Goal: Contribute content: Contribute content

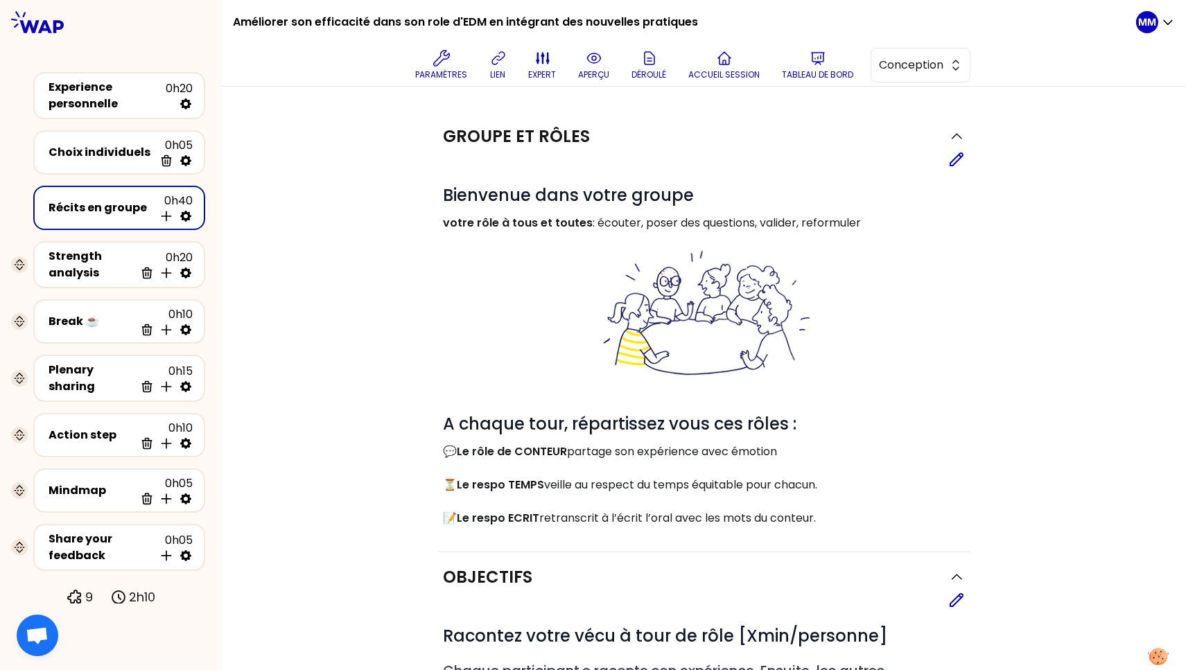
scroll to position [811, 0]
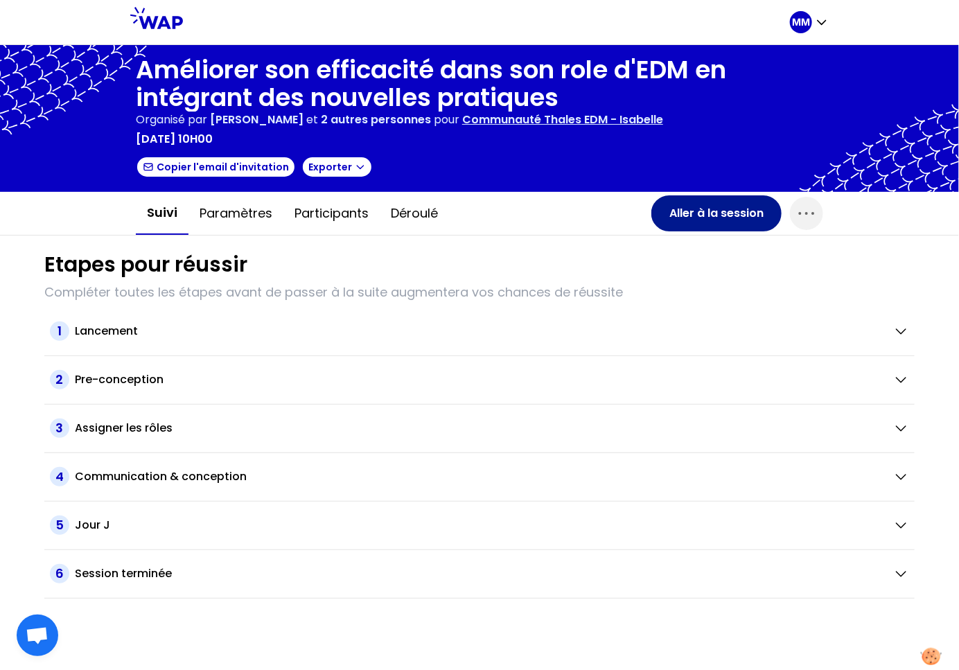
click at [719, 214] on button "Aller à la session" at bounding box center [716, 213] width 130 height 36
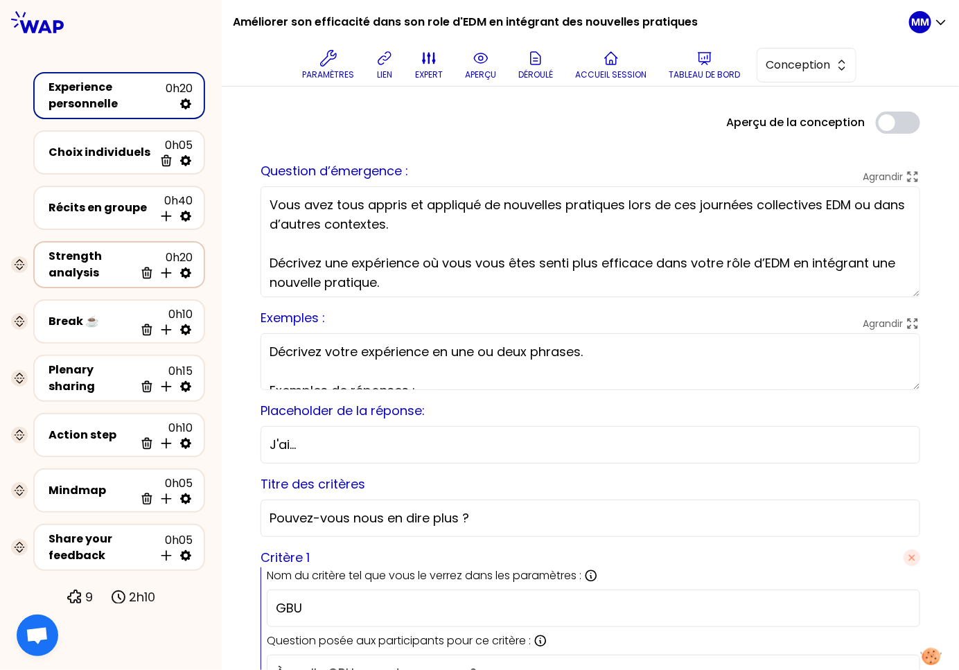
drag, startPoint x: 76, startPoint y: 260, endPoint x: 134, endPoint y: 277, distance: 60.7
click at [76, 261] on div "Strength analysis" at bounding box center [92, 264] width 86 height 33
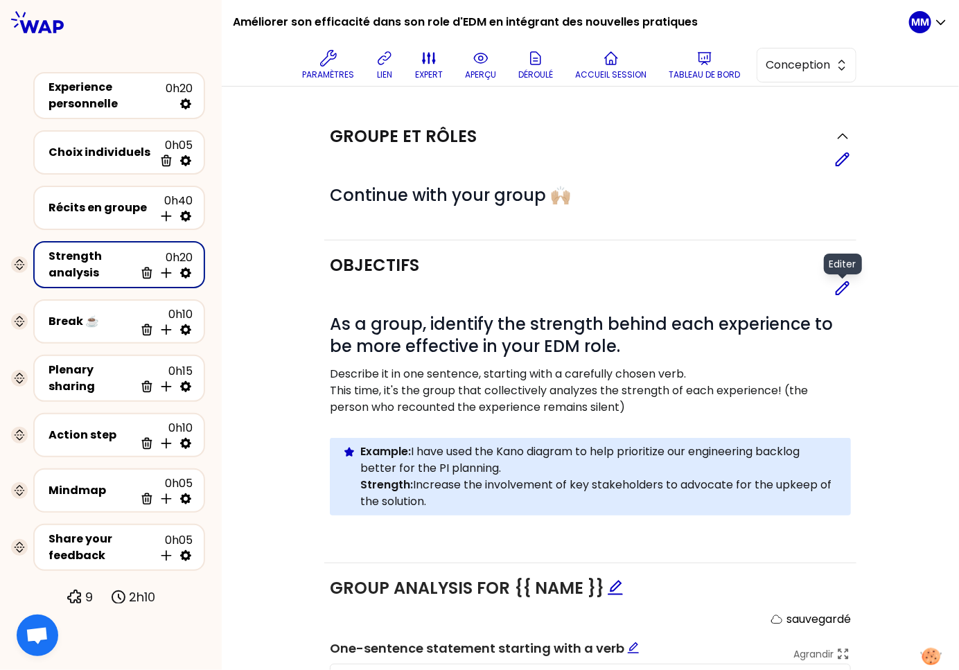
click at [838, 284] on icon at bounding box center [842, 288] width 12 height 12
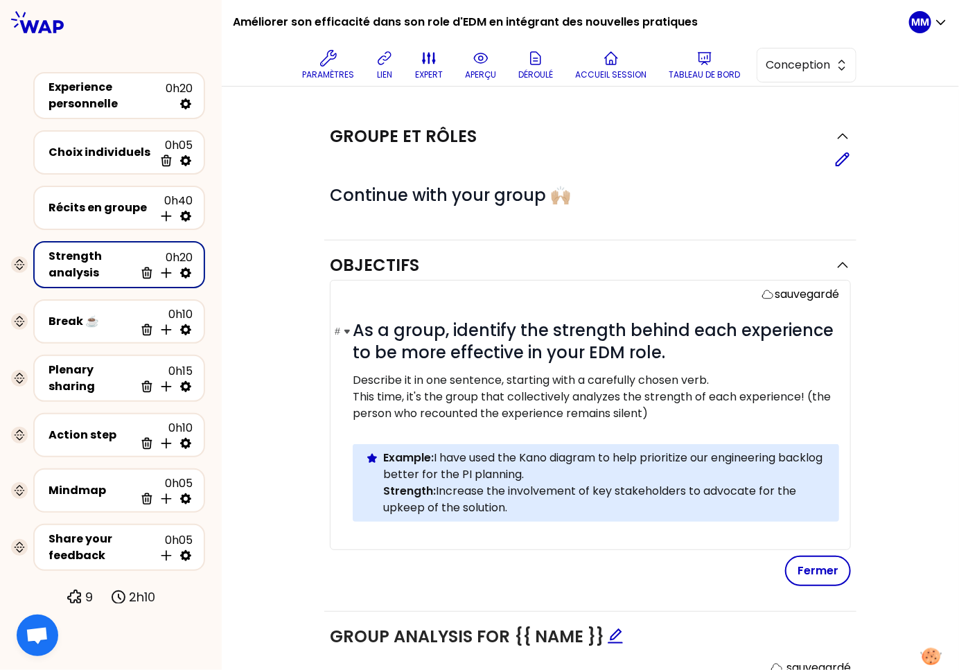
click at [525, 342] on span "As a group, identify the strength behind each experience to be more effective i…" at bounding box center [595, 341] width 485 height 45
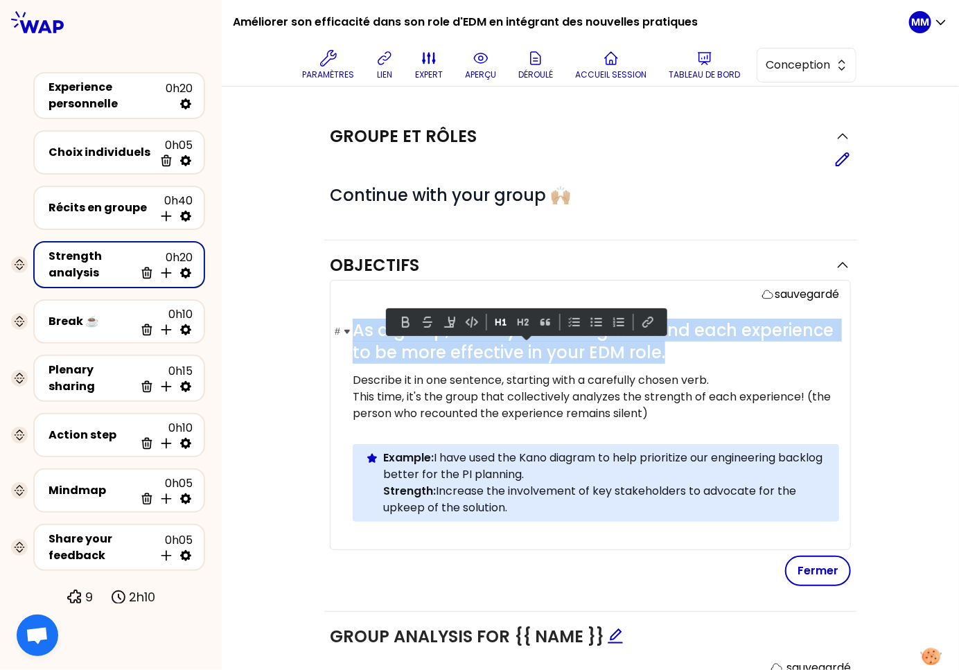
click at [525, 342] on span "As a group, identify the strength behind each experience to be more effective i…" at bounding box center [595, 341] width 485 height 45
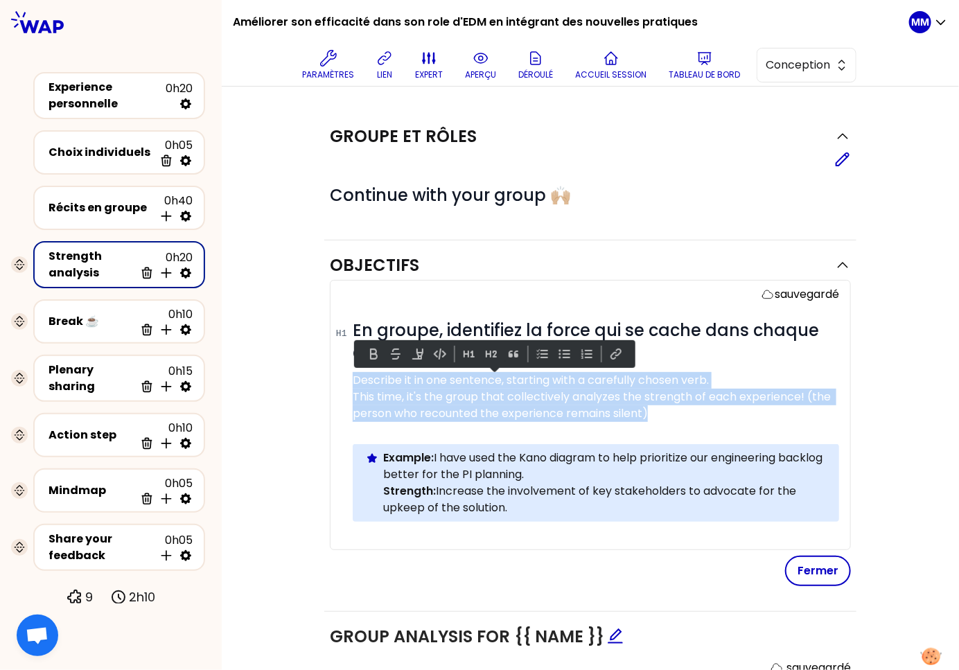
drag, startPoint x: 495, startPoint y: 384, endPoint x: 325, endPoint y: 374, distance: 170.1
click at [330, 374] on div "sauvegardé # En groupe, identifiez la force qui se cache dans chaque expérience…" at bounding box center [590, 415] width 521 height 270
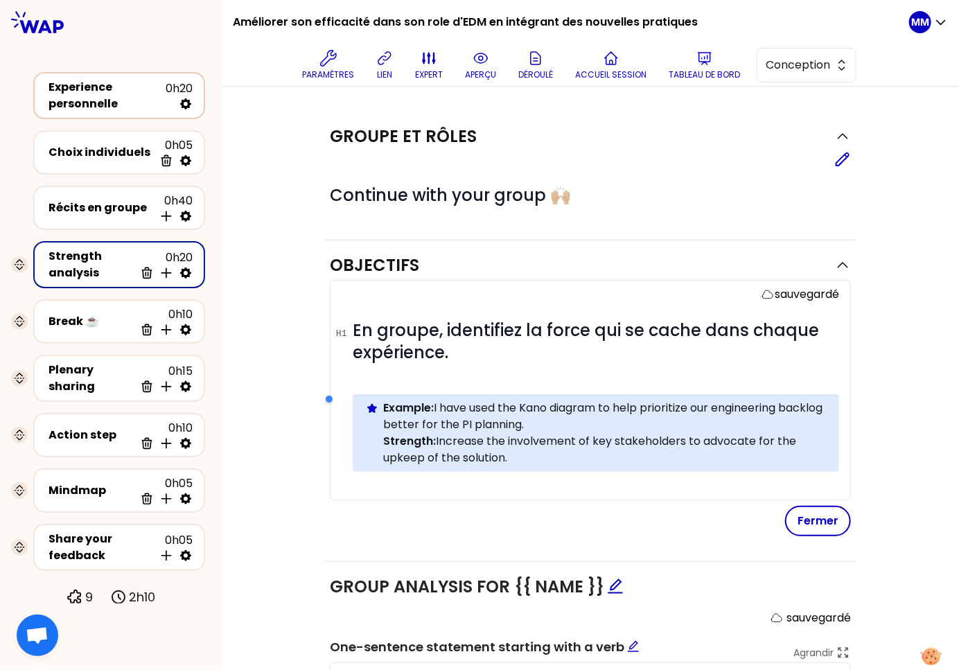
click at [36, 82] on div "Experience personnelle 0h20" at bounding box center [119, 95] width 172 height 47
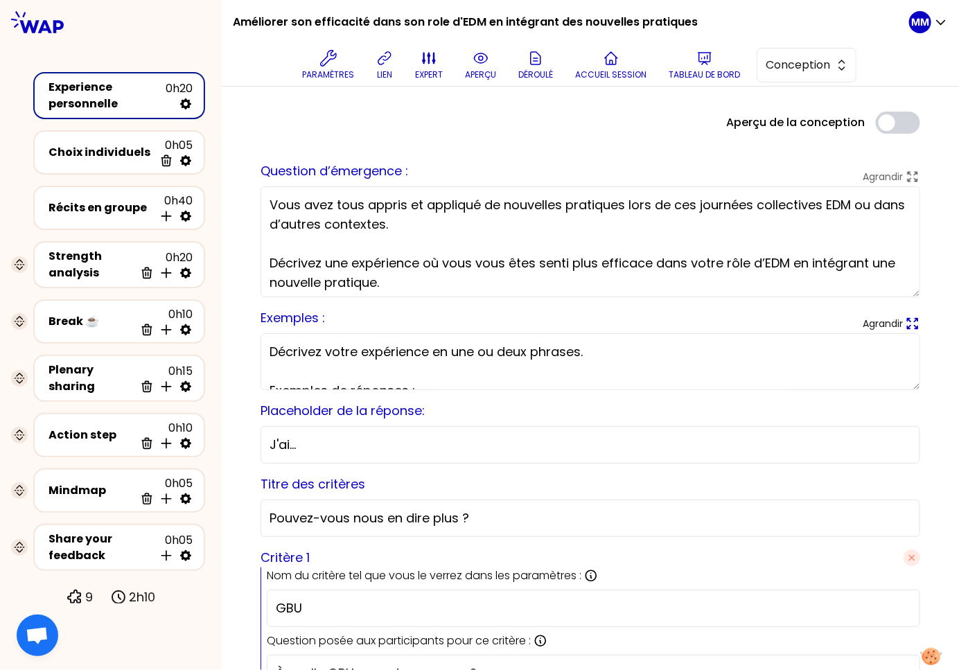
click at [905, 322] on icon at bounding box center [912, 323] width 15 height 15
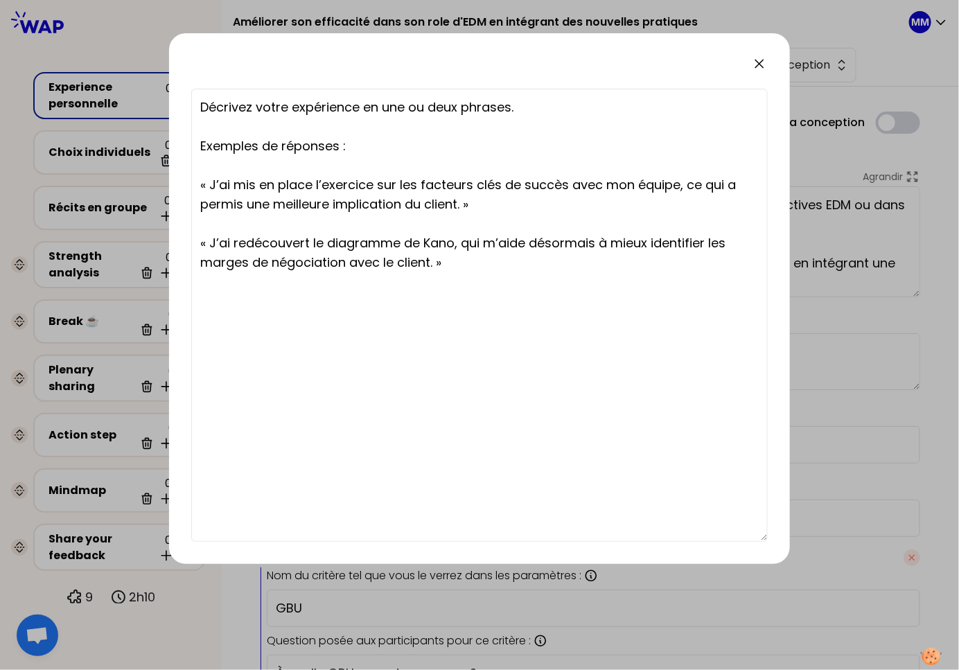
click at [317, 253] on textarea "Décrivez votre expérience en une ou deux phrases. Exemples de réponses : « J’ai…" at bounding box center [479, 315] width 577 height 453
click at [759, 61] on icon at bounding box center [759, 63] width 17 height 17
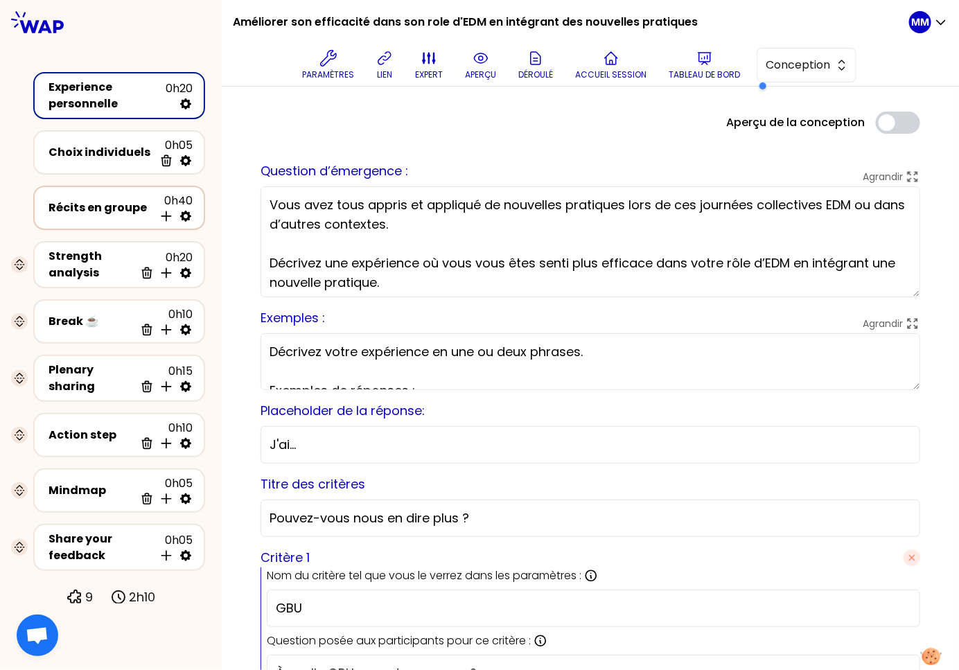
click at [78, 206] on div "Récits en groupe" at bounding box center [101, 208] width 105 height 17
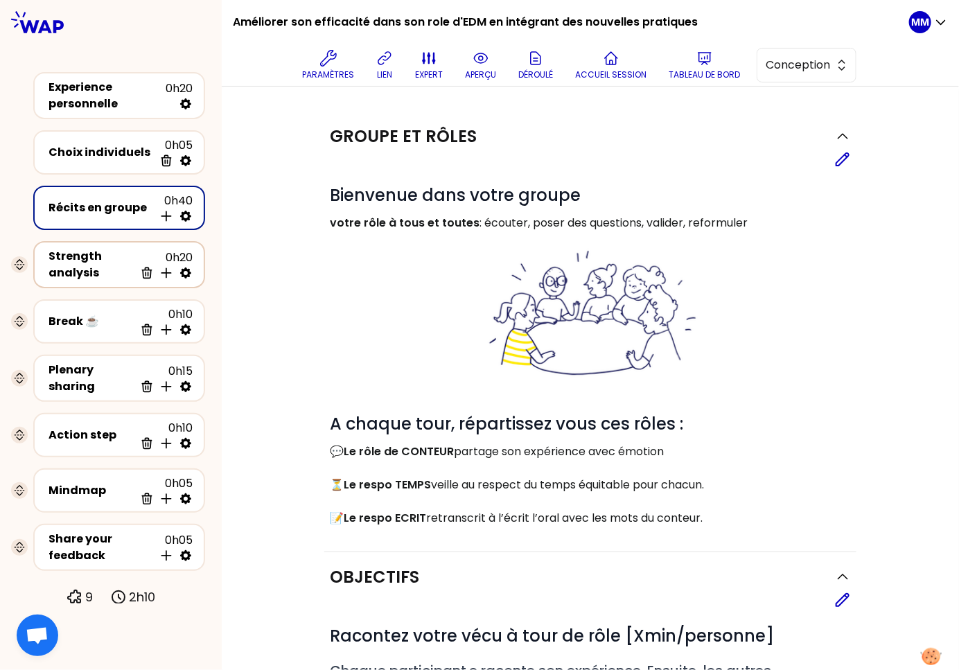
drag, startPoint x: 83, startPoint y: 262, endPoint x: 136, endPoint y: 276, distance: 54.6
click at [84, 262] on div "Strength analysis" at bounding box center [92, 264] width 86 height 33
select select "tip"
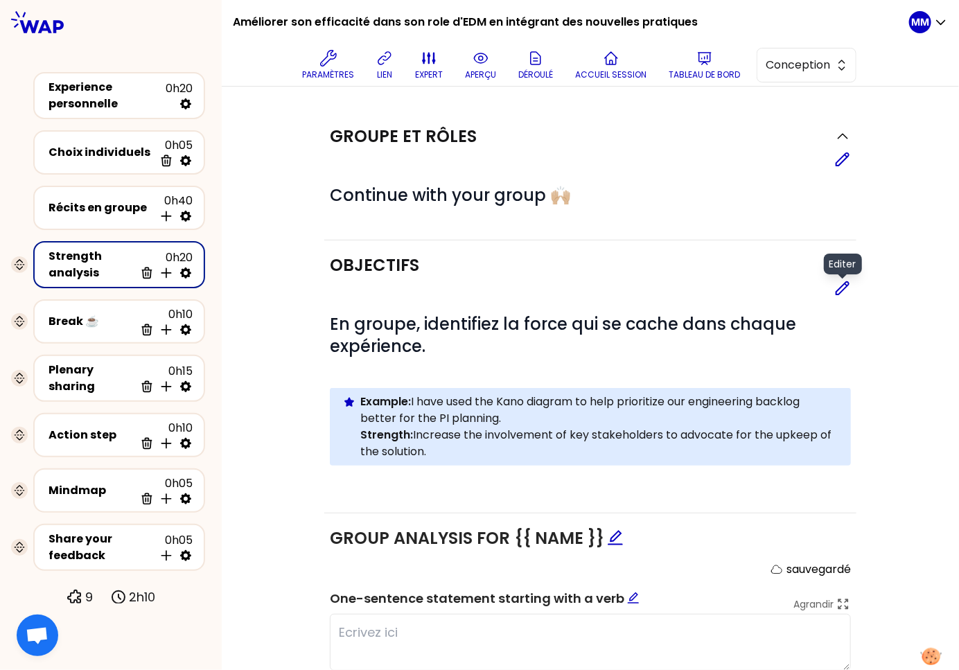
click at [834, 279] on div "Editer" at bounding box center [843, 267] width 38 height 26
click at [839, 289] on icon at bounding box center [842, 288] width 12 height 12
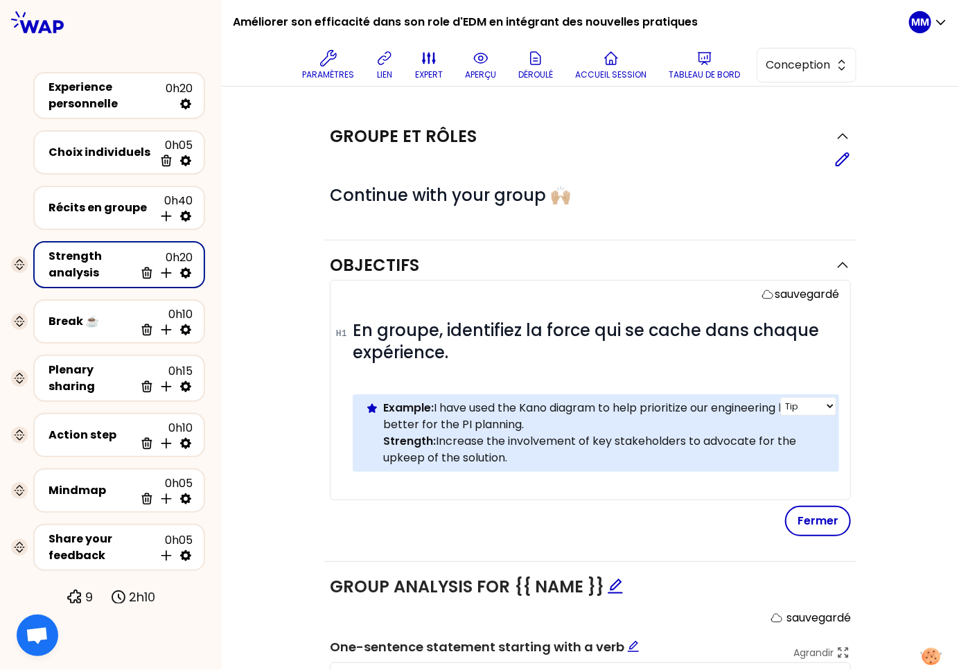
click at [403, 414] on strong "Example:" at bounding box center [408, 408] width 51 height 16
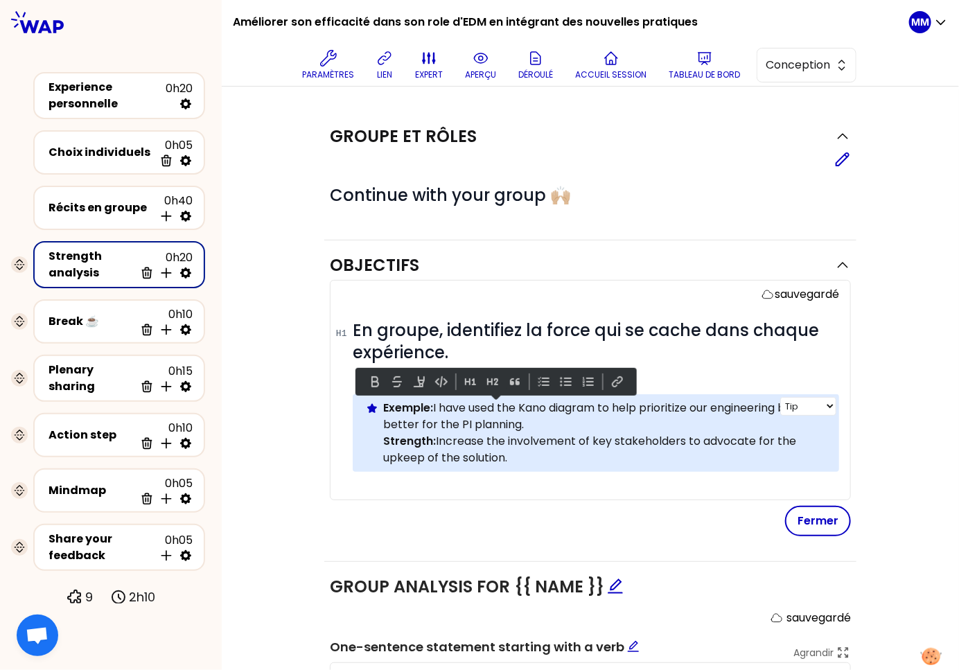
drag, startPoint x: 540, startPoint y: 423, endPoint x: 442, endPoint y: 412, distance: 98.3
click at [430, 407] on p "Exemple: I have used the Kano diagram to help prioritize our engineering backlo…" at bounding box center [605, 416] width 445 height 33
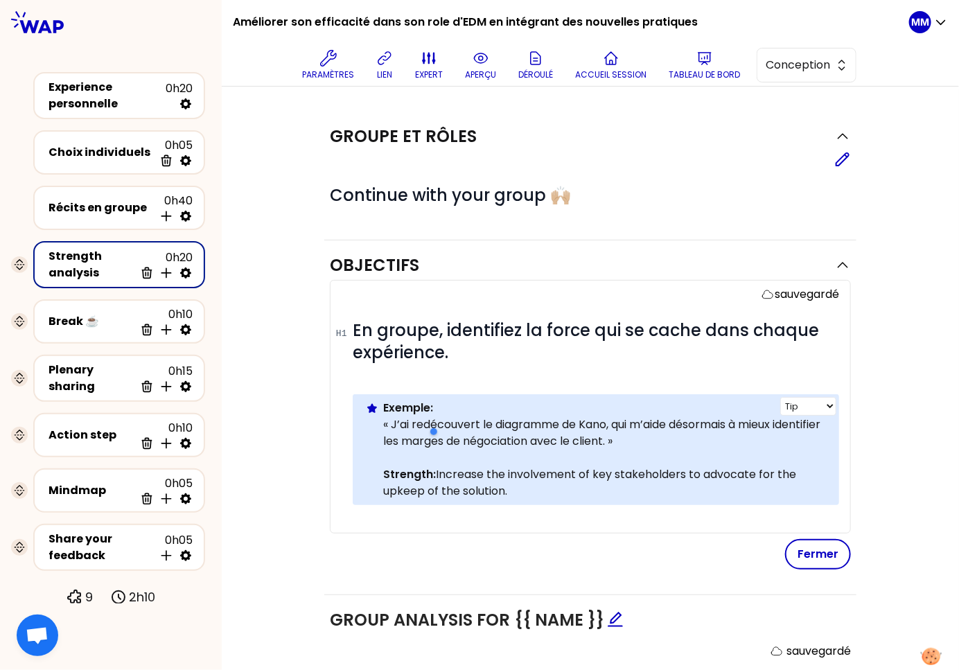
click at [385, 474] on strong "Strength:" at bounding box center [409, 474] width 53 height 16
click at [385, 473] on strong "Strength:" at bounding box center [409, 474] width 53 height 16
click at [388, 477] on strong "Strength:" at bounding box center [409, 474] width 53 height 16
click at [388, 475] on strong "Strength:" at bounding box center [409, 474] width 53 height 16
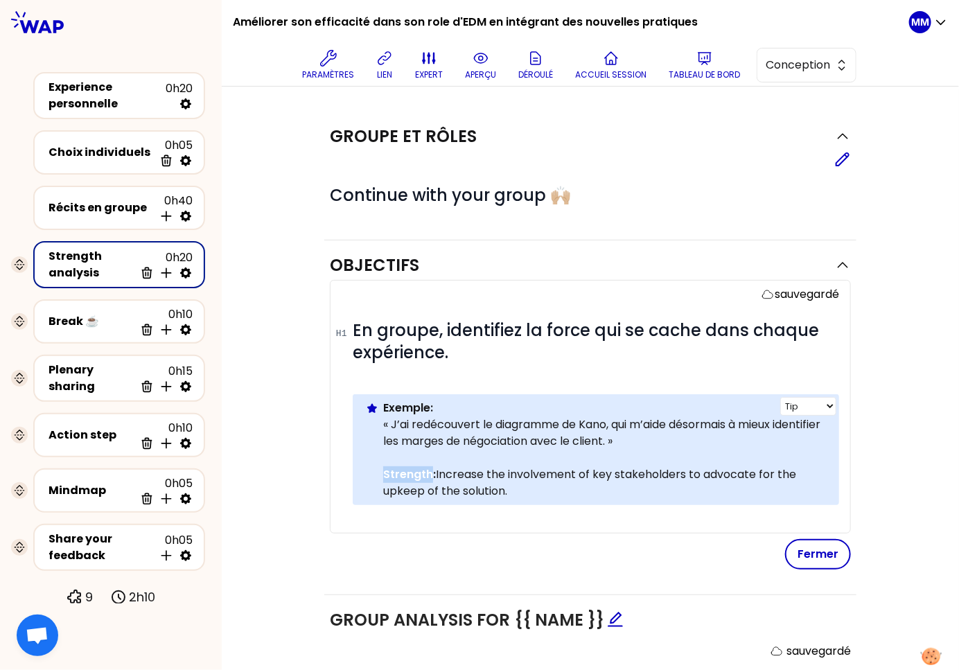
click at [388, 475] on strong "Strength:" at bounding box center [409, 474] width 53 height 16
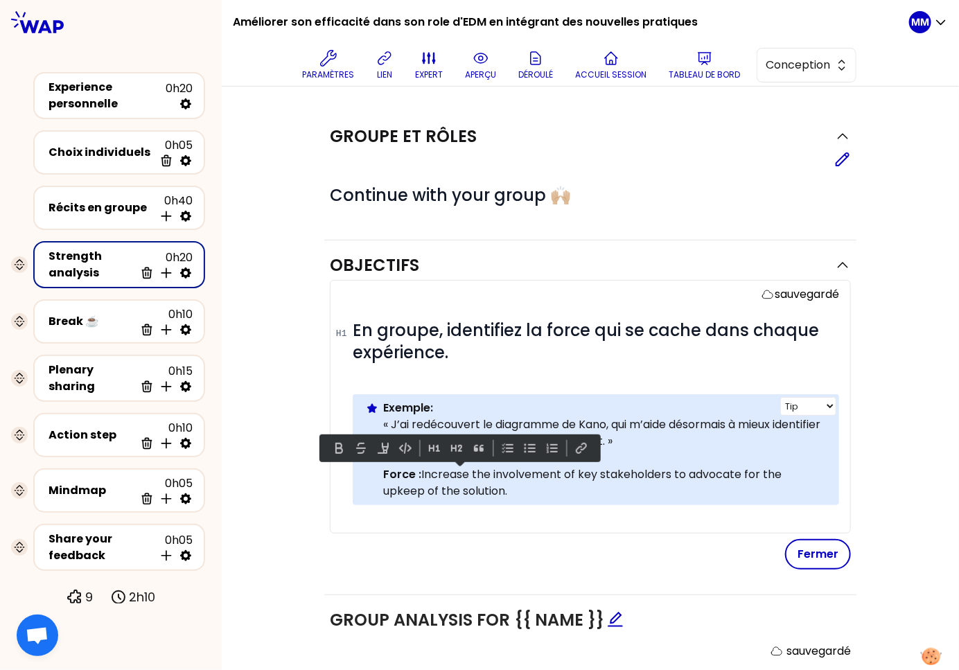
drag, startPoint x: 504, startPoint y: 486, endPoint x: 417, endPoint y: 471, distance: 88.8
click at [417, 471] on p "Force : Increase the involvement of key stakeholders to advocate for the upkeep…" at bounding box center [605, 482] width 445 height 33
copy p "Increase the involvement of key stakeholders to advocate for the upkeep of the …"
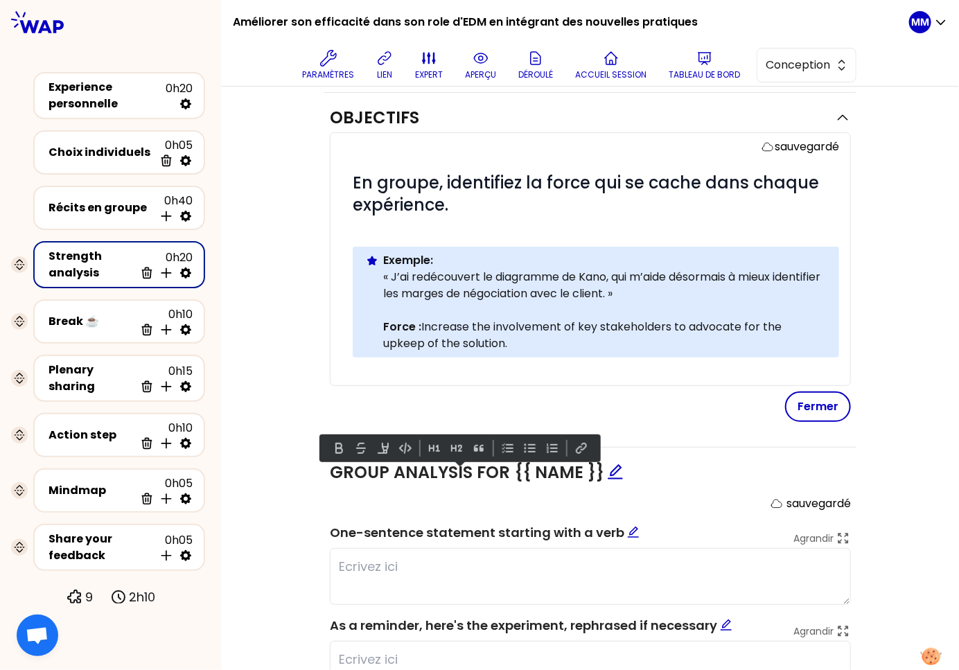
scroll to position [179, 0]
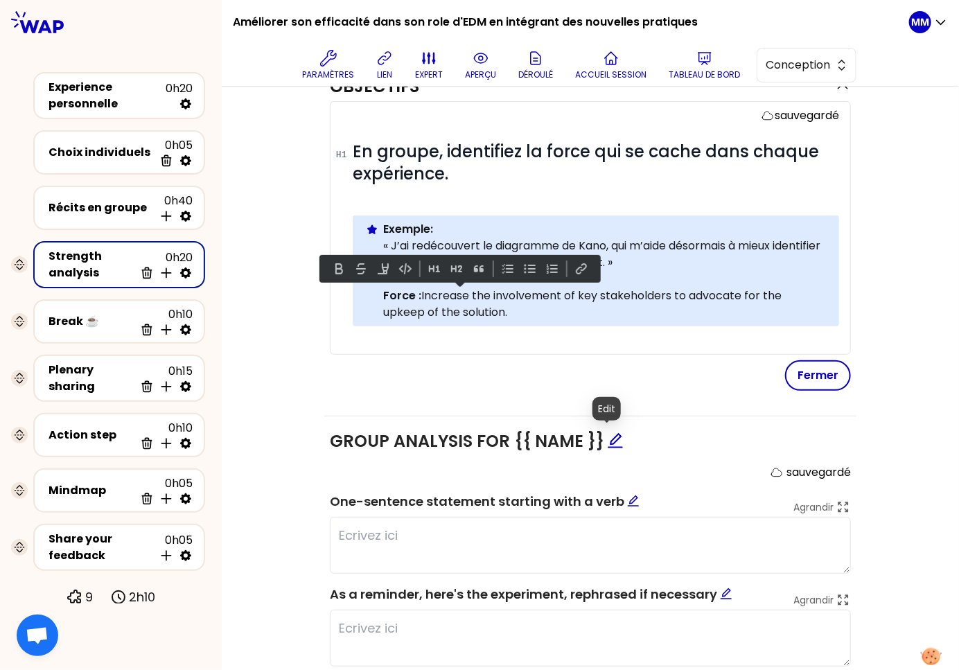
click at [607, 438] on icon "edit" at bounding box center [615, 440] width 17 height 17
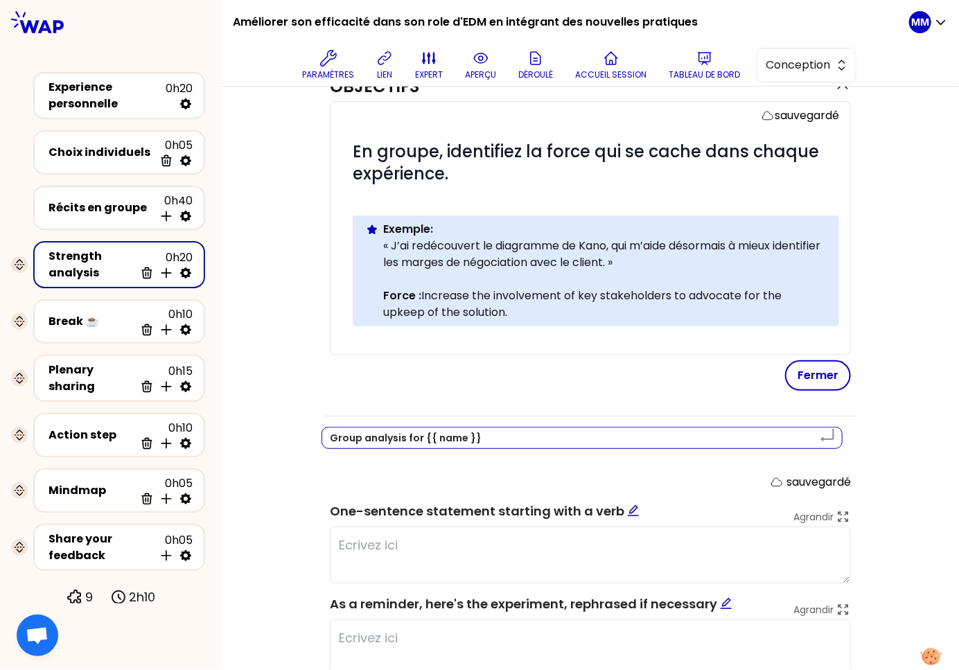
click at [338, 439] on textarea "Group analysis for {{ name }}" at bounding box center [582, 438] width 521 height 22
type textarea "A analysis for {{ name }}"
type textarea "An analysis for {{ name }}"
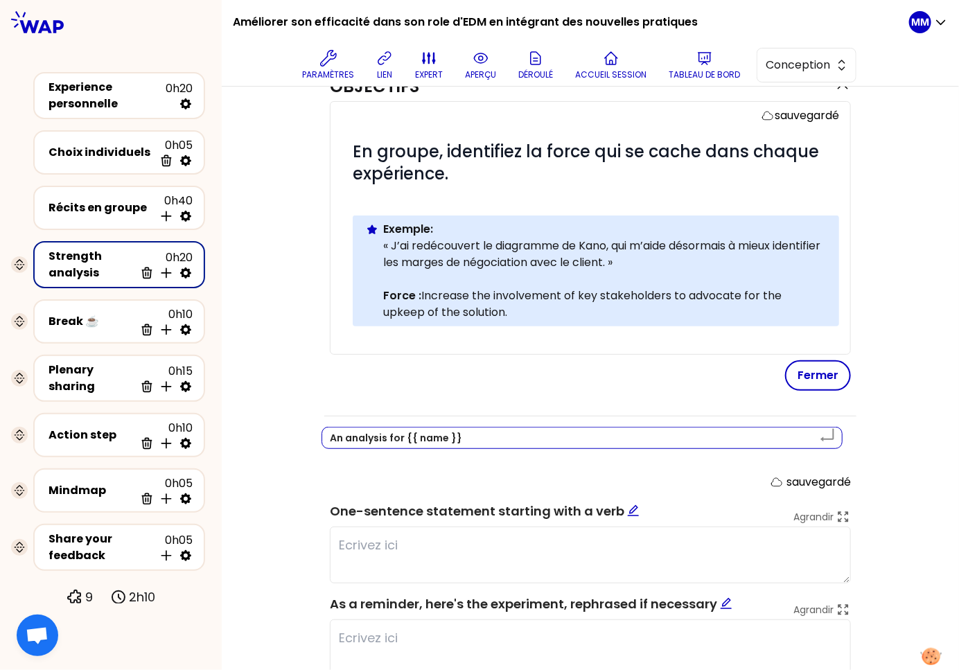
type textarea "Ana analysis for {{ name }}"
type textarea "Anal analysis for {{ name }}"
type textarea "Analy analysis for {{ name }}"
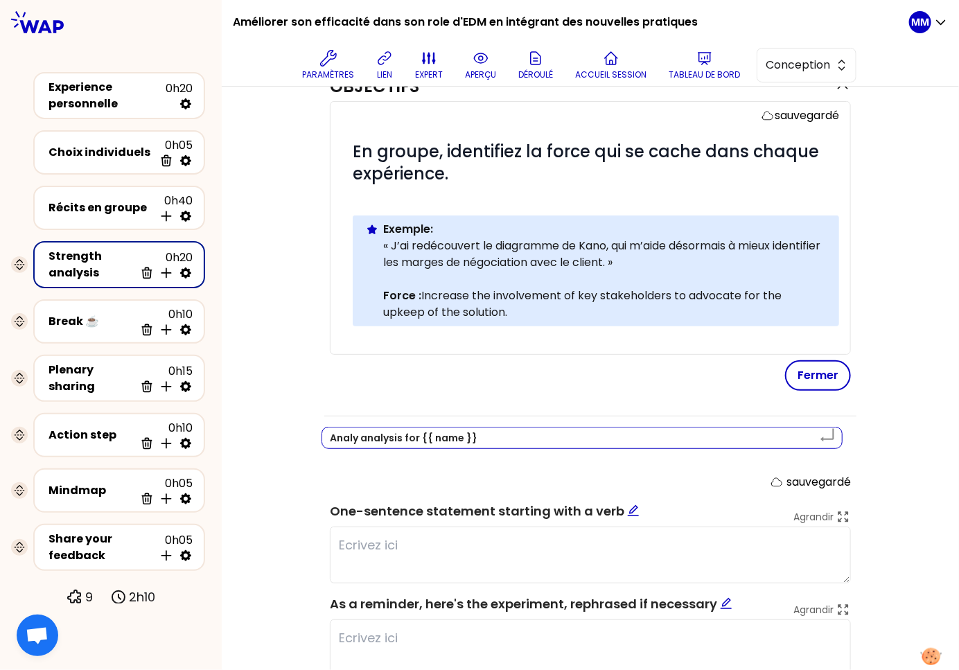
type textarea "Analys analysis for {{ name }}"
type textarea "Analyse analysis for {{ name }}"
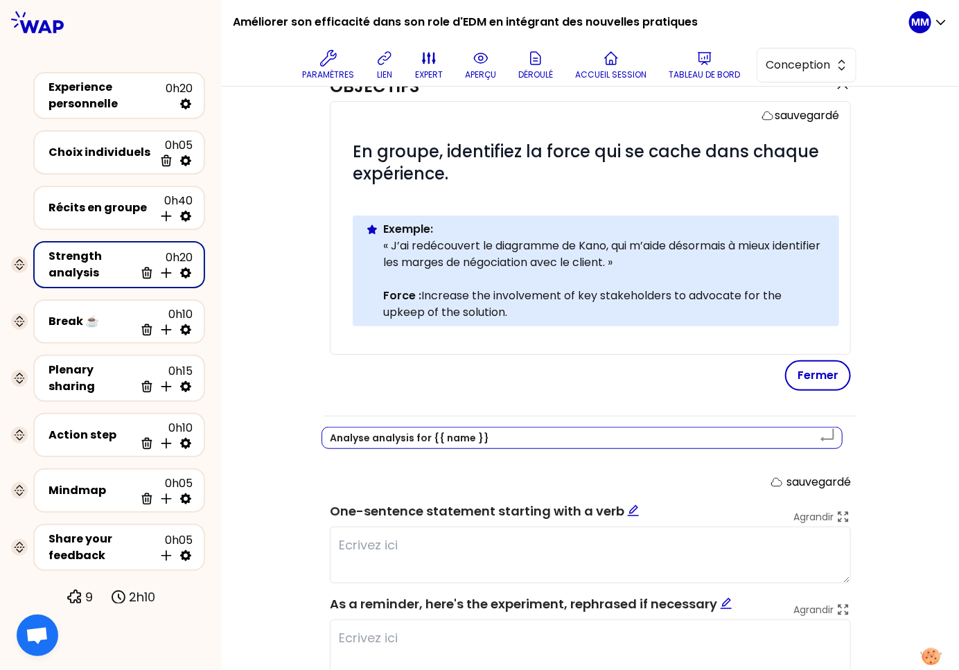
type textarea "Analyse analysis for {{ name }}"
type textarea "Analyse d analysis for {{ name }}"
type textarea "Analyse du analysis for {{ name }}"
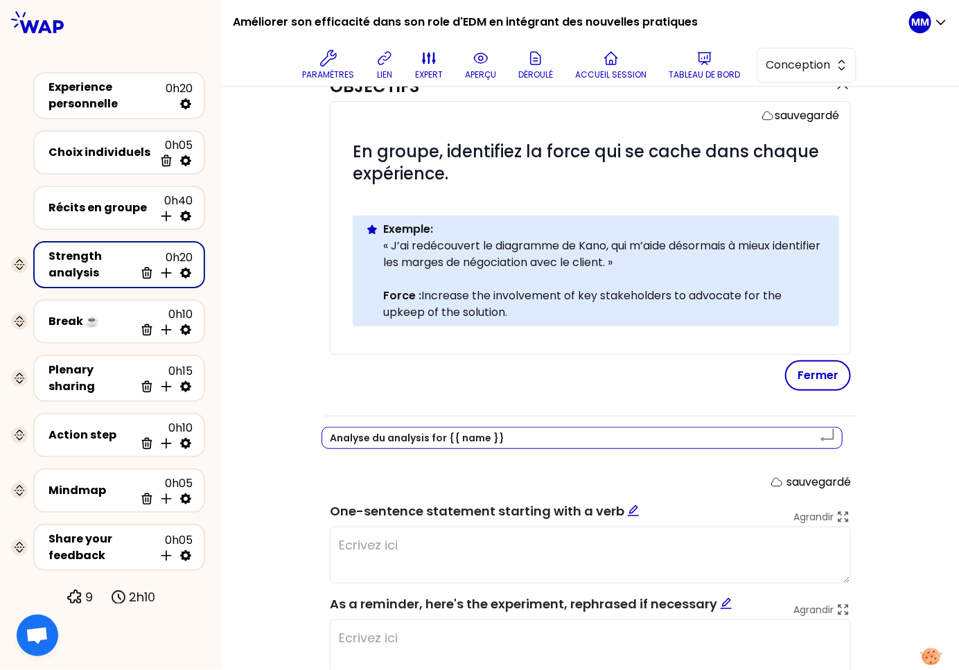
type textarea "Analyse du analysis for {{ name }}"
type textarea "Analyse du g analysis for {{ name }}"
type textarea "Analyse du gr analysis for {{ name }}"
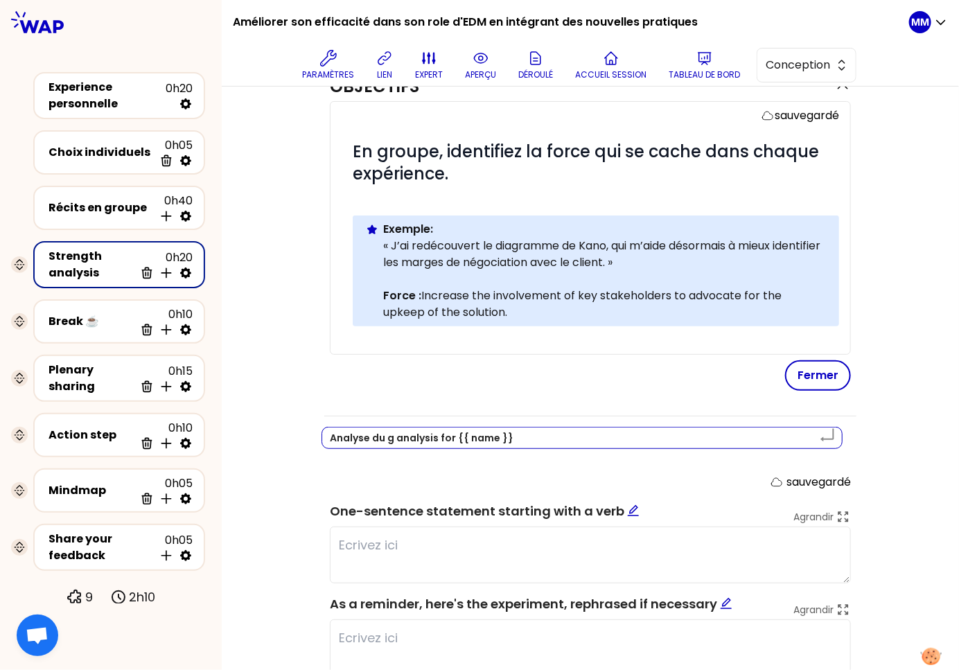
type textarea "Analyse du gr analysis for {{ name }}"
type textarea "Analyse du gro analysis for {{ name }}"
type textarea "Analyse du grou analysis for {{ name }}"
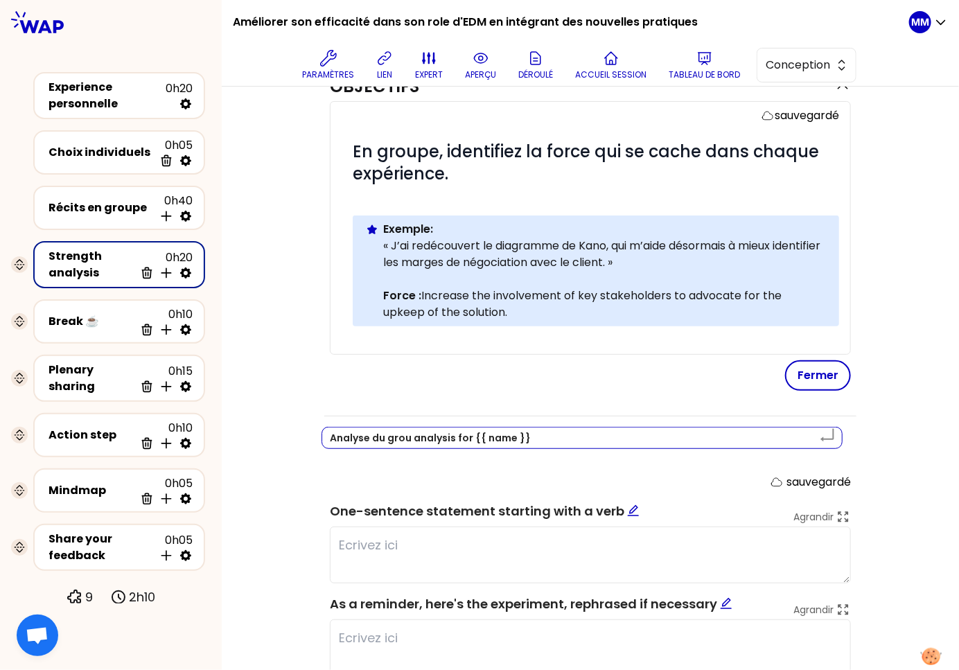
type textarea "Analyse du group analysis for {{ name }}"
type textarea "Analyse du groupe analysis for {{ name }}"
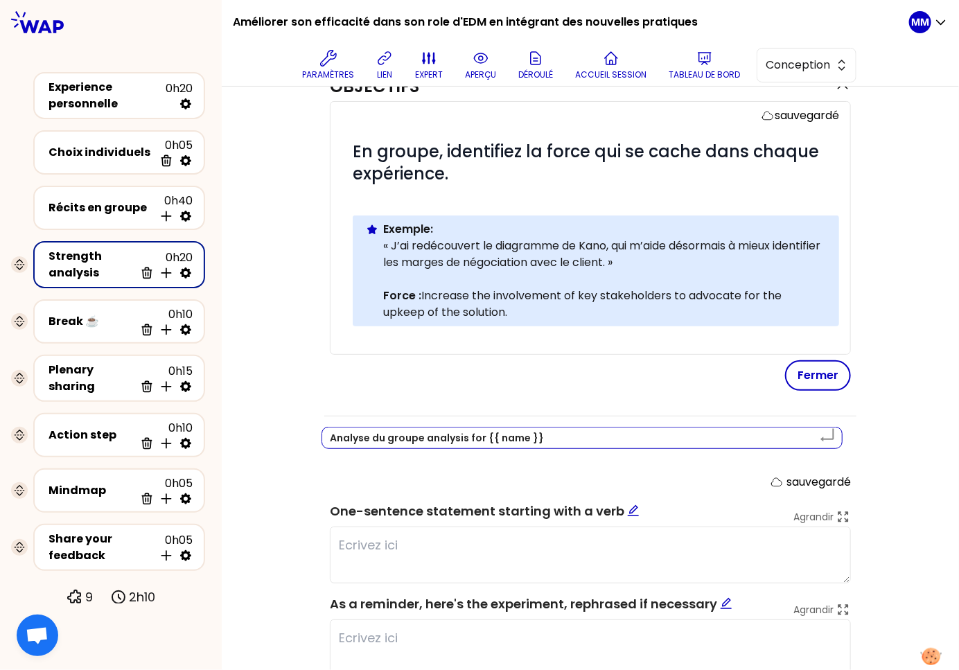
type textarea "Analyse du groupe analysis for {{ name }}"
type textarea "Analyse du groupe o analysis for {{ name }}"
type textarea "Analyse du groupe op analysis for {{ name }}"
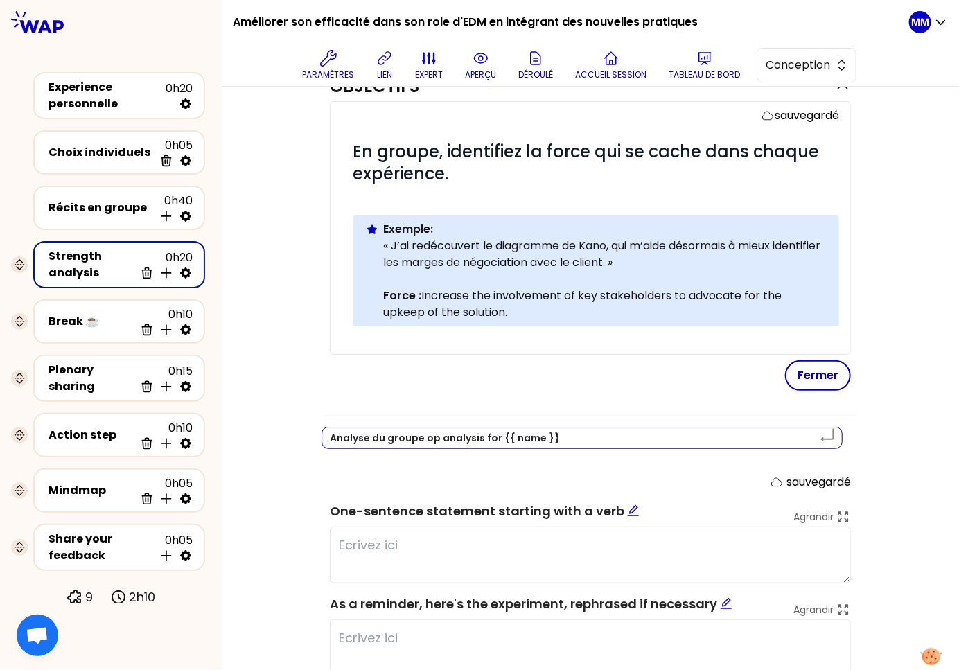
type textarea "Analyse du groupe opu analysis for {{ name }}"
type textarea "Analyse du groupe opur analysis for {{ name }}"
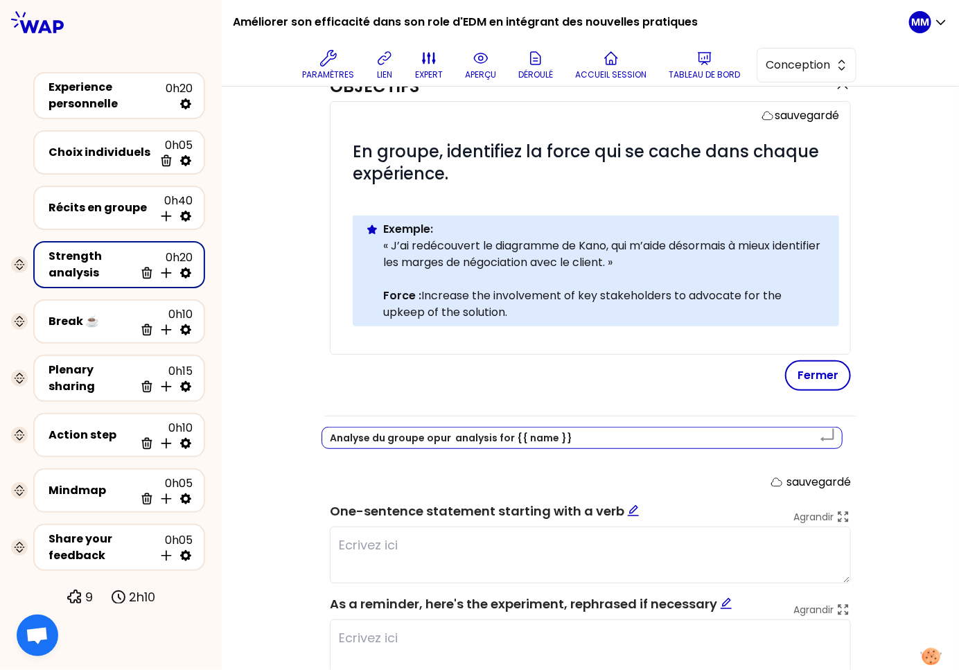
type textarea "Analyse du groupe opur analysis for {{ name }}"
type textarea "Analyse du groupe opu analysis for {{ name }}"
type textarea "Analyse du groupe op analysis for {{ name }}"
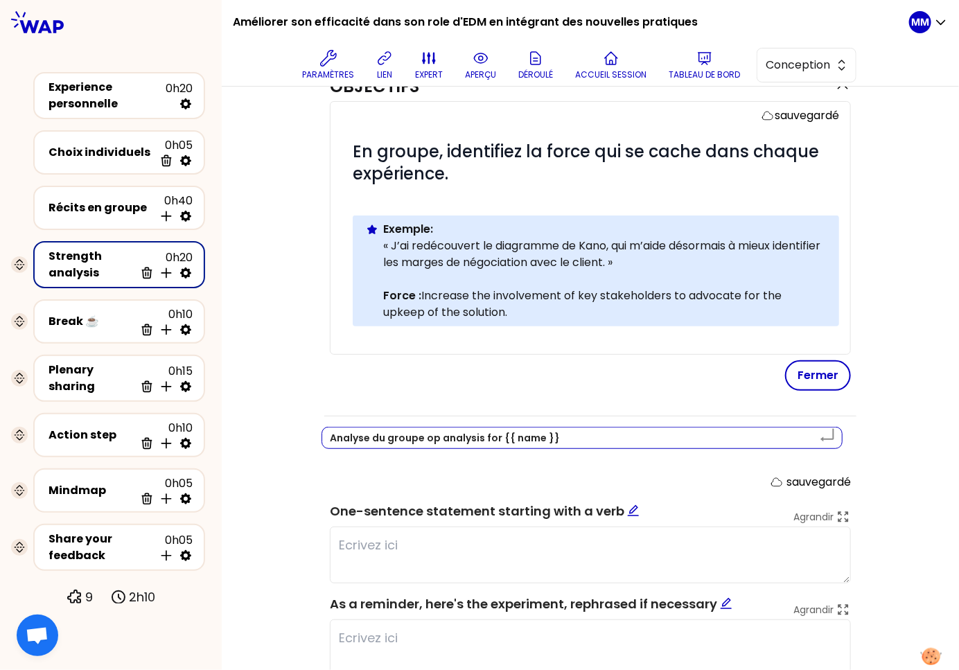
type textarea "Analyse du groupe o analysis for {{ name }}"
type textarea "Analyse du groupe analysis for {{ name }}"
type textarea "Analyse du groupe o analysis for {{ name }}"
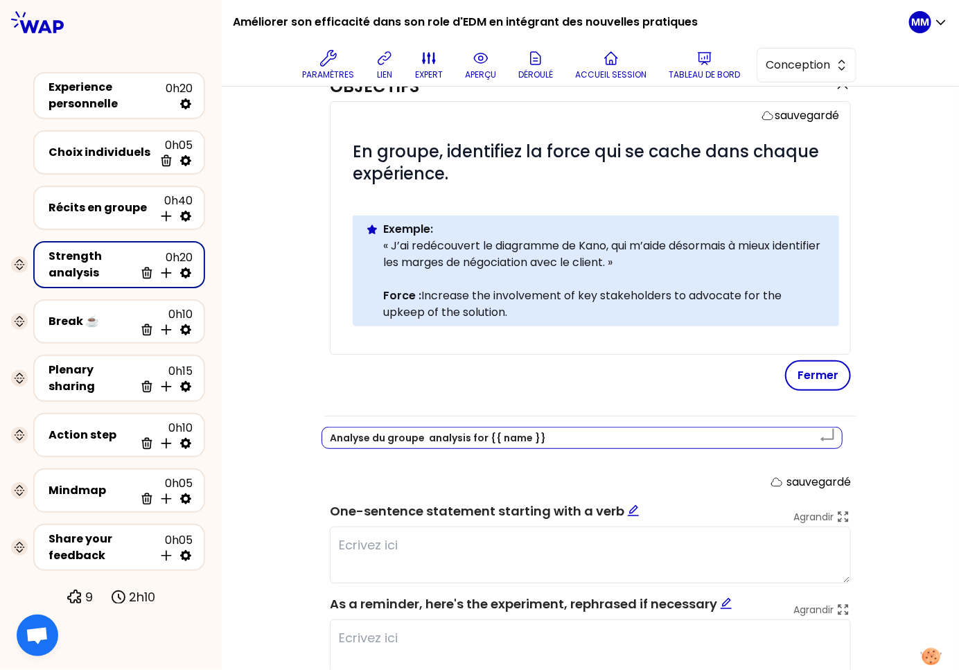
type textarea "Analyse du groupe o analysis for {{ name }}"
type textarea "Analyse du groupe ou analysis for {{ name }}"
type textarea "Analyse du groupe o analysis for {{ name }}"
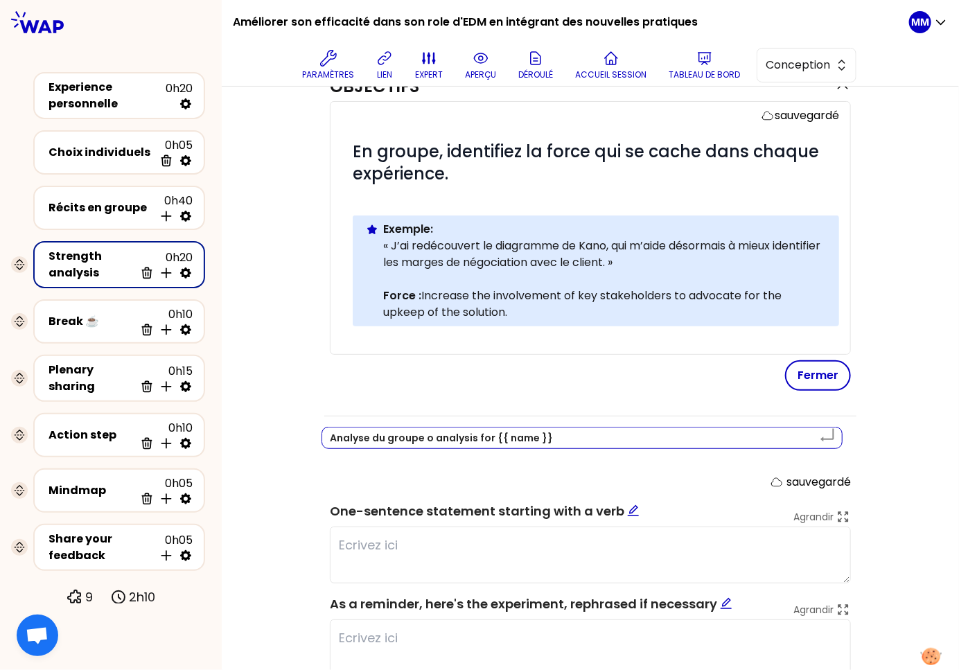
type textarea "Analyse du groupe analysis for {{ name }}"
type textarea "Analyse du groupe p analysis for {{ name }}"
type textarea "Analyse du groupe po analysis for {{ name }}"
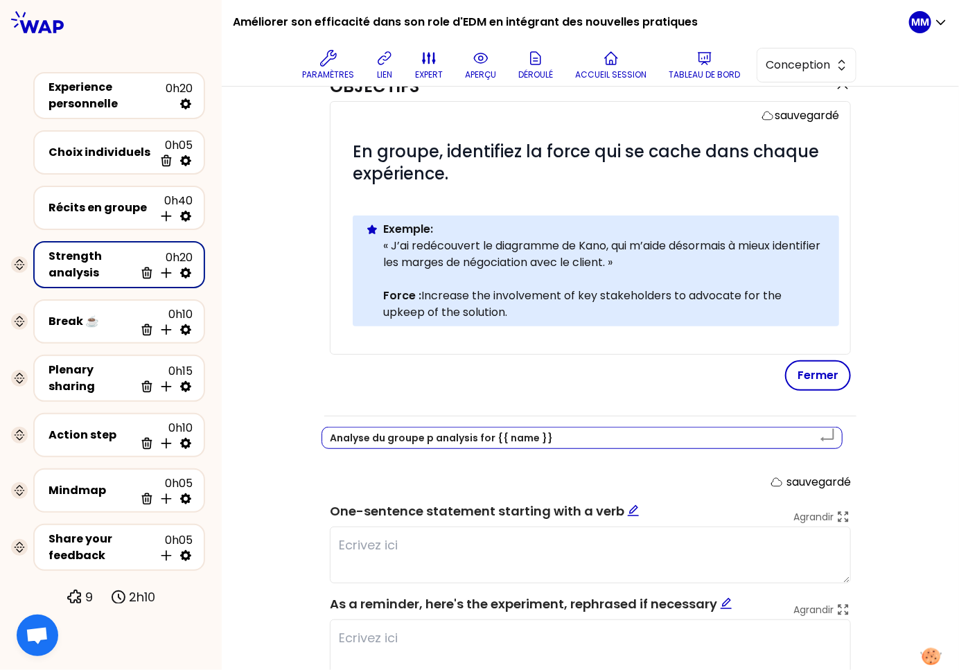
type textarea "Analyse du groupe po analysis for {{ name }}"
type textarea "Analyse du groupe pou analysis for {{ name }}"
type textarea "Analyse du groupe pour analysis for {{ name }}"
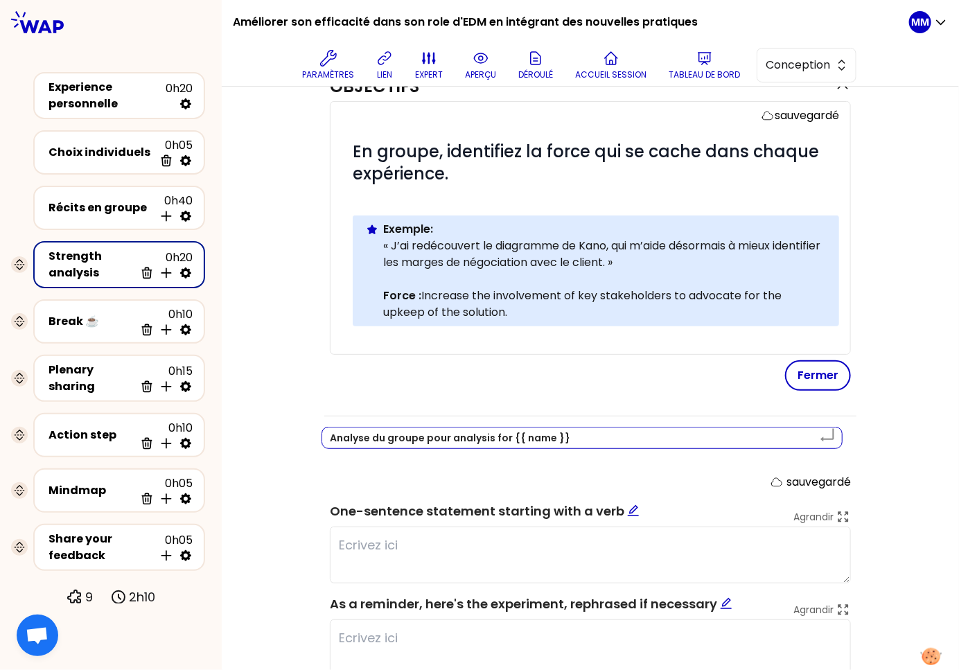
click at [471, 435] on textarea "Analyse du groupe pour analysis for {{ name }}" at bounding box center [582, 438] width 521 height 22
type textarea "Analyse du groupe pour for {{ name }}"
click at [453, 436] on textarea "Analyse du groupe pour for {{ name }}" at bounding box center [582, 438] width 521 height 22
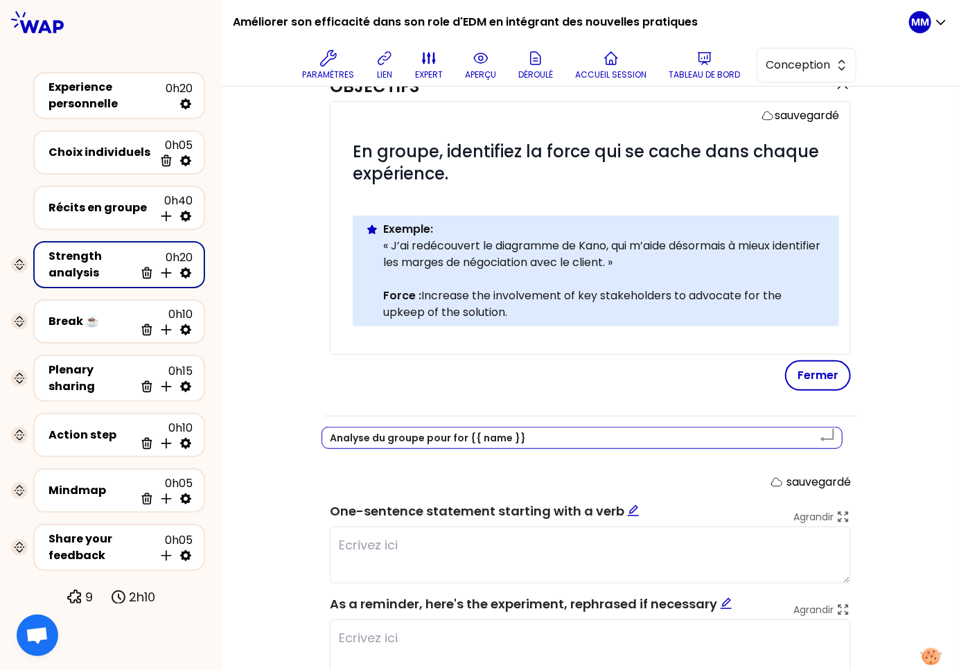
click at [453, 435] on textarea "Analyse du groupe pour for {{ name }}" at bounding box center [582, 438] width 521 height 22
type textarea "Analyse du groupe pour {{ name }}"
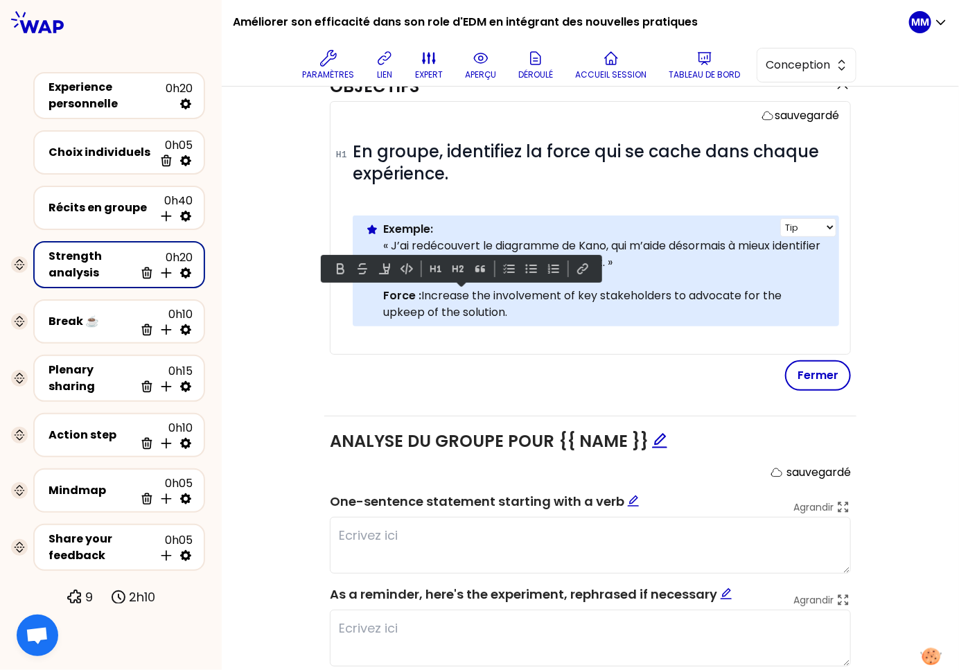
drag, startPoint x: 484, startPoint y: 311, endPoint x: 421, endPoint y: 295, distance: 65.0
click at [421, 295] on p "Force : Increase the involvement of key stakeholders to advocate for the upkeep…" at bounding box center [605, 304] width 445 height 33
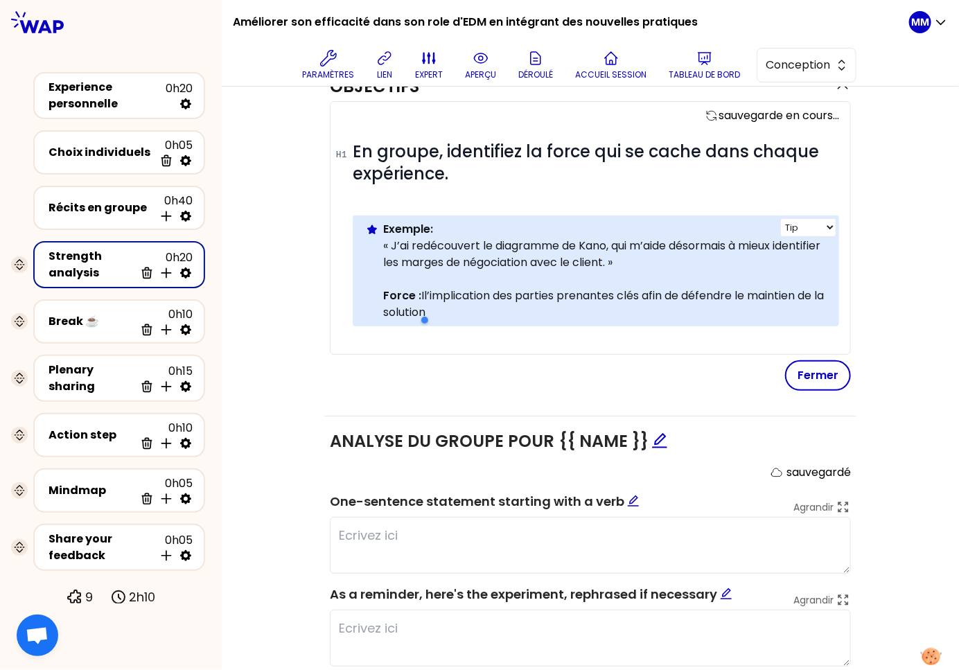
click at [444, 294] on p "Force : Il’implication des parties prenantes clés afin de défendre le maintien …" at bounding box center [605, 304] width 445 height 33
click at [806, 363] on button "Fermer" at bounding box center [818, 375] width 66 height 30
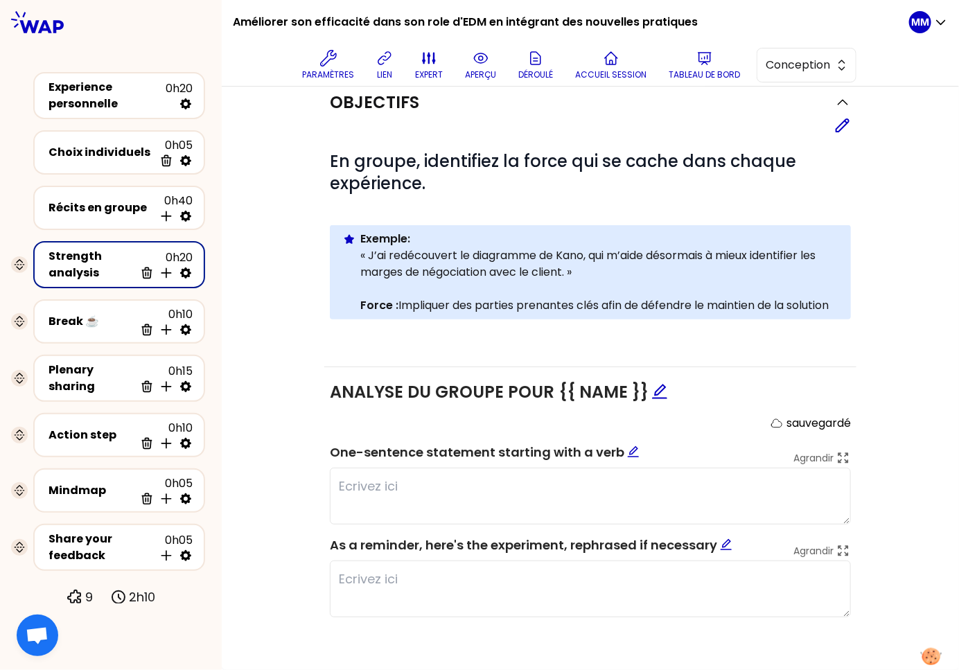
scroll to position [163, 0]
click at [627, 451] on icon "edit" at bounding box center [633, 452] width 12 height 12
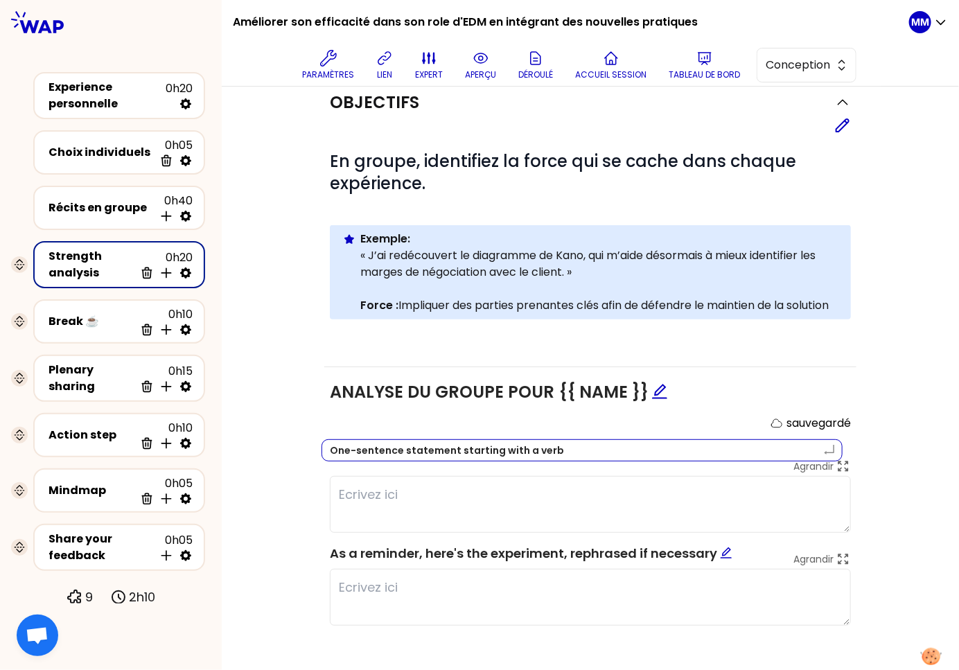
click at [521, 453] on textarea "One-sentence statement starting with a verb" at bounding box center [582, 450] width 521 height 22
click at [521, 454] on textarea "One-sentence statement starting with a verb" at bounding box center [582, 450] width 521 height 22
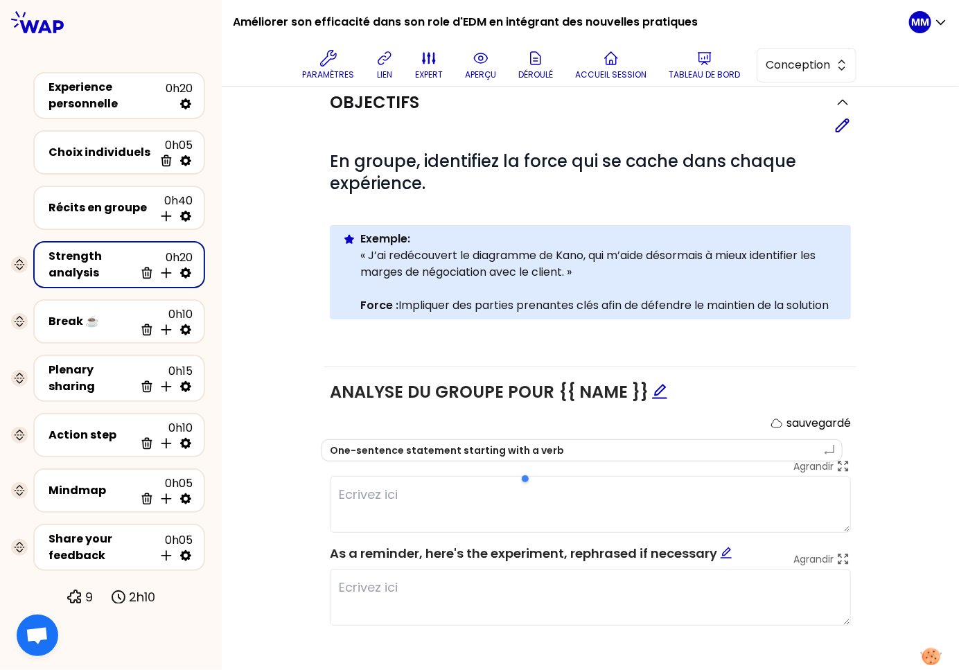
type textarea "Enoncé en commençant par un verbe"
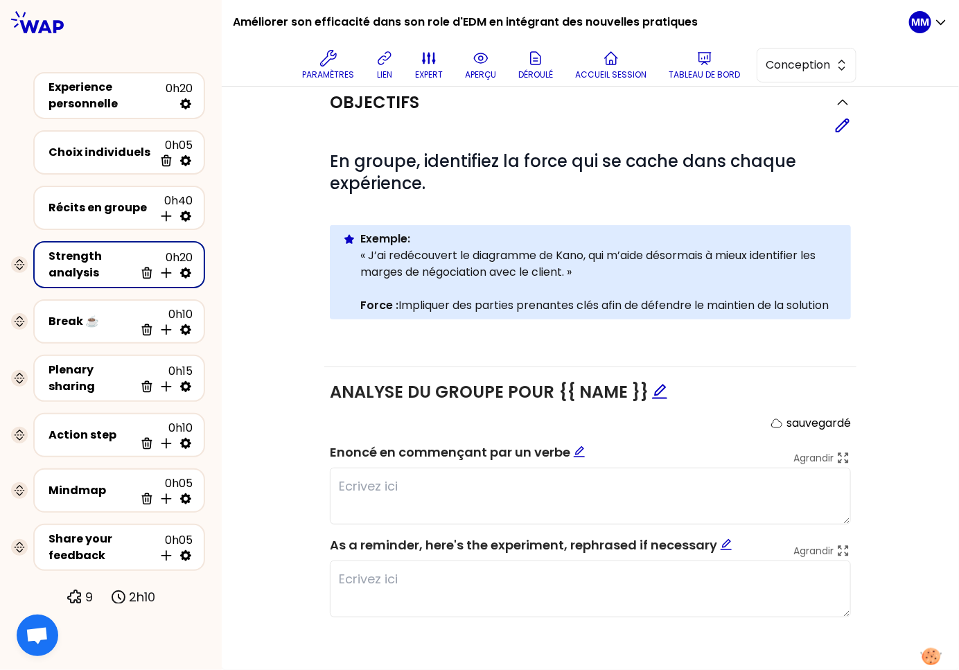
click at [720, 545] on icon "edit" at bounding box center [726, 544] width 12 height 12
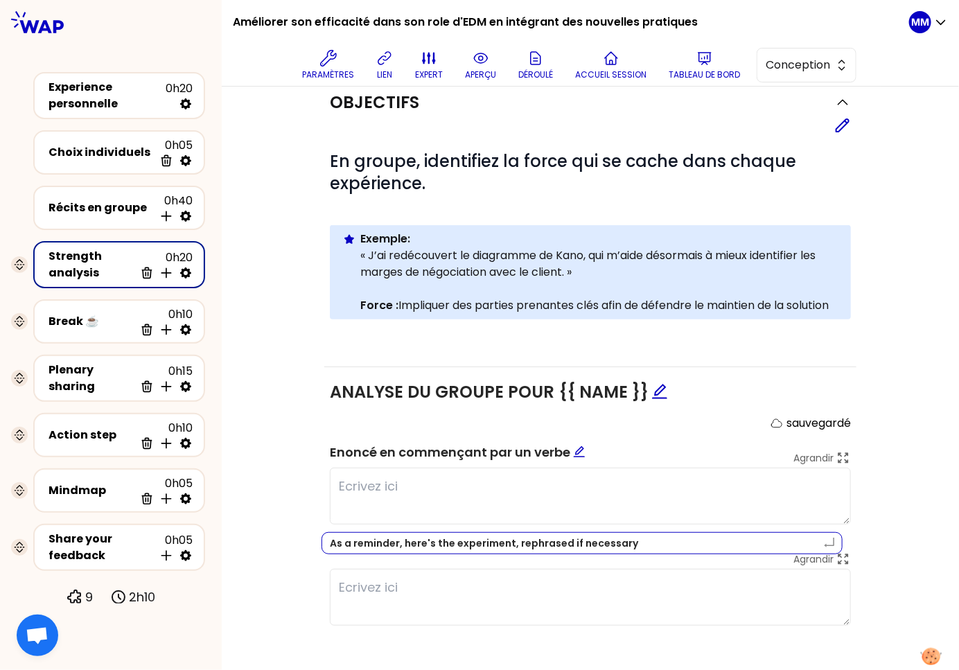
type textarea "Pour rappel voici l'expérience, reformulez-la si besoin"
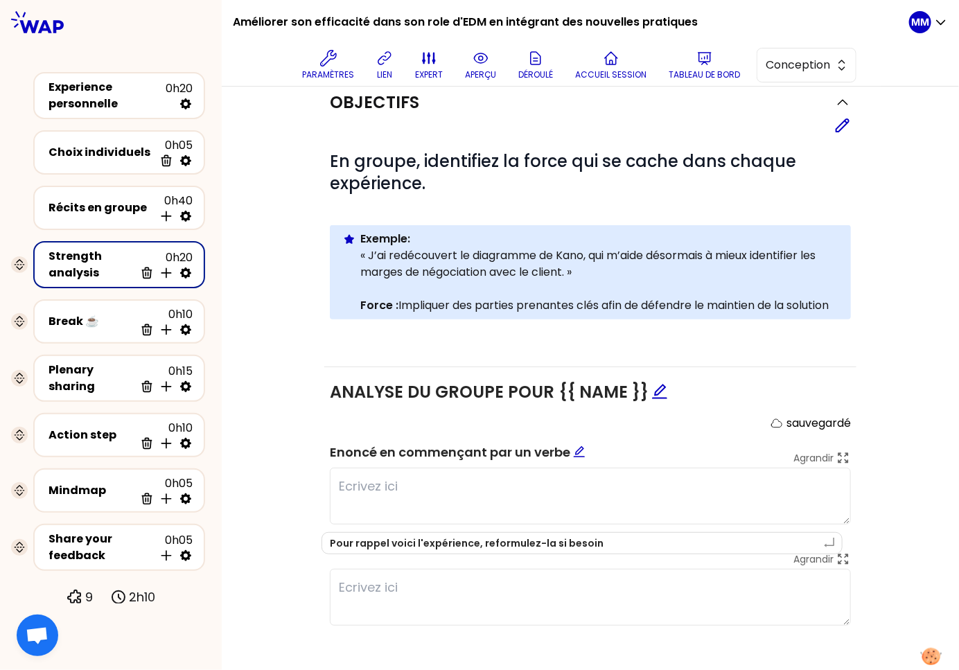
click at [277, 480] on div "Objectifs Editer # En groupe, identifiez la force qui se cache dans chaque expé…" at bounding box center [590, 364] width 682 height 573
click at [184, 269] on icon at bounding box center [185, 272] width 11 height 11
select select "same_as"
select select "false"
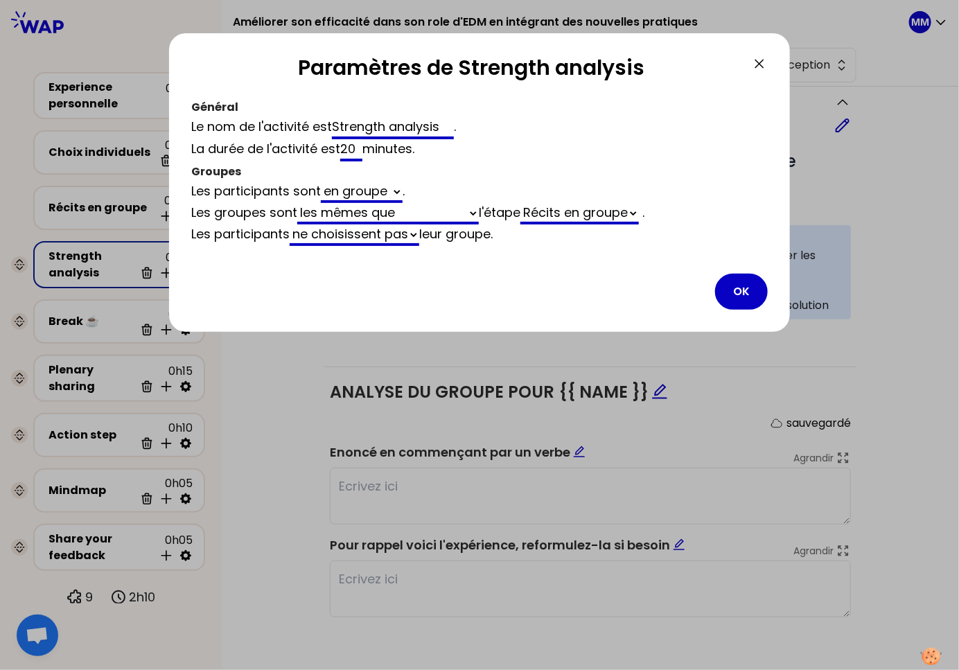
click at [394, 123] on input "Strength analysis" at bounding box center [393, 128] width 122 height 22
paste input "Analyse des force"
type input "Analyse des forces"
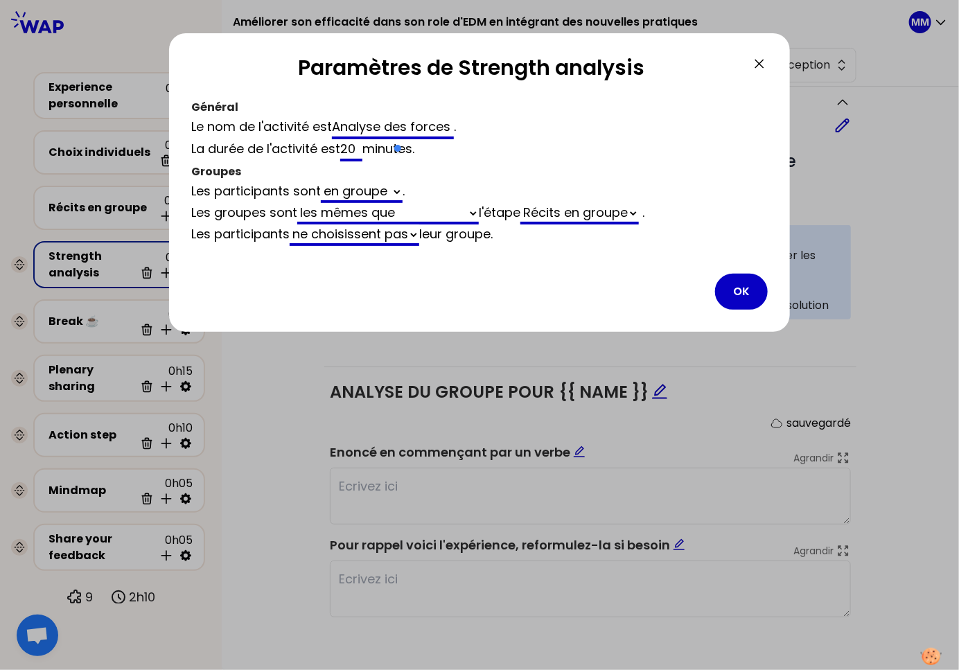
select select "same_as"
select select "false"
type input "Analyse des forces"
click at [744, 292] on button "OK" at bounding box center [741, 292] width 53 height 36
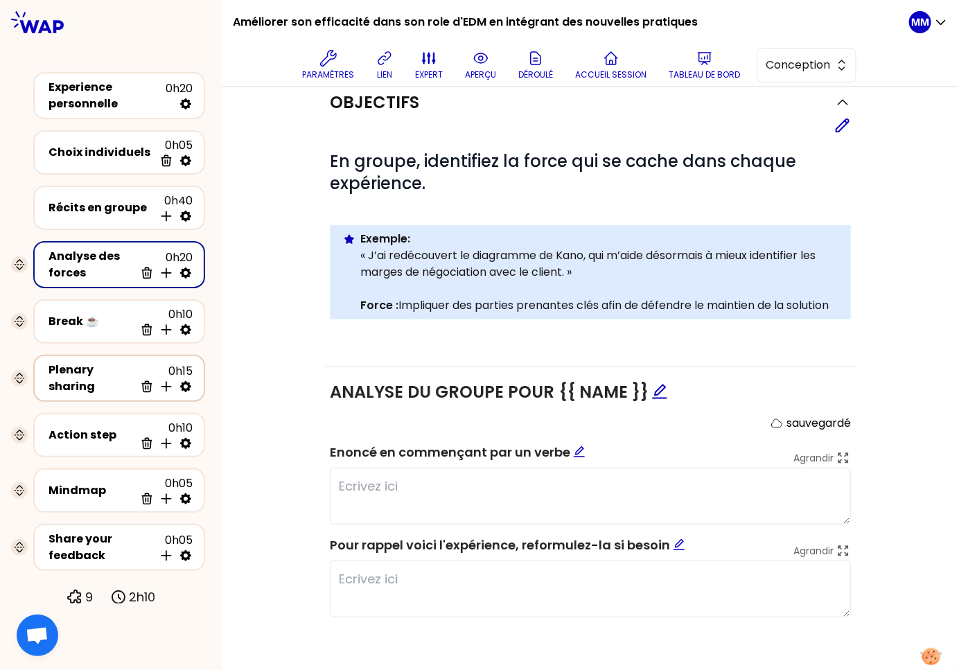
click at [98, 370] on div "Plenary sharing" at bounding box center [92, 378] width 86 height 33
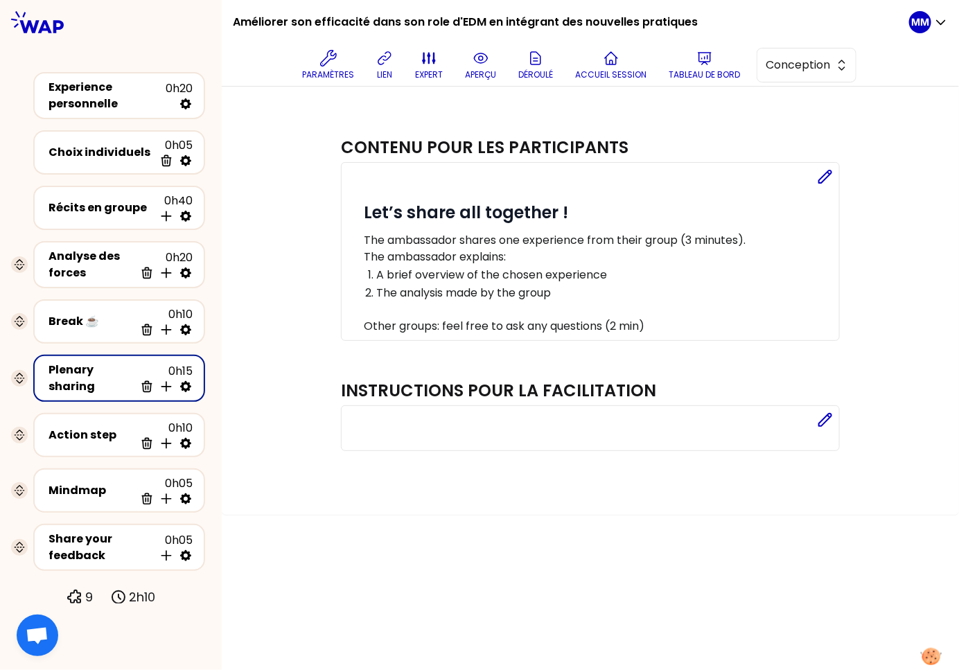
click at [186, 381] on icon at bounding box center [185, 386] width 11 height 11
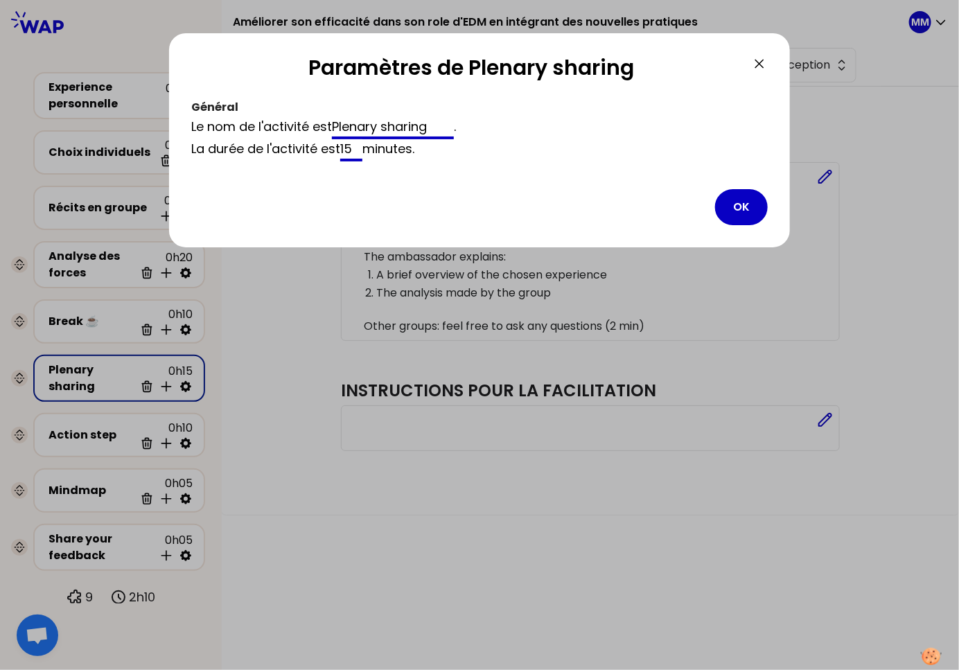
click at [418, 132] on input "Plenary sharing" at bounding box center [393, 128] width 122 height 22
click at [417, 132] on input "Plenary sharing" at bounding box center [393, 128] width 122 height 22
type input "Mise en commun"
drag, startPoint x: 739, startPoint y: 212, endPoint x: 748, endPoint y: 216, distance: 9.9
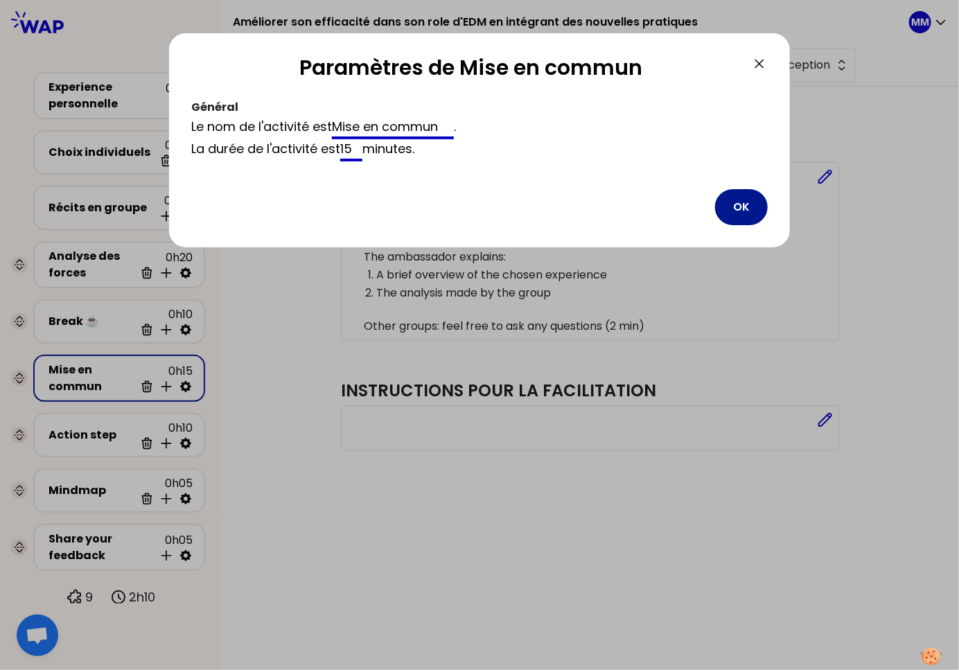
click at [739, 212] on button "OK" at bounding box center [741, 207] width 53 height 36
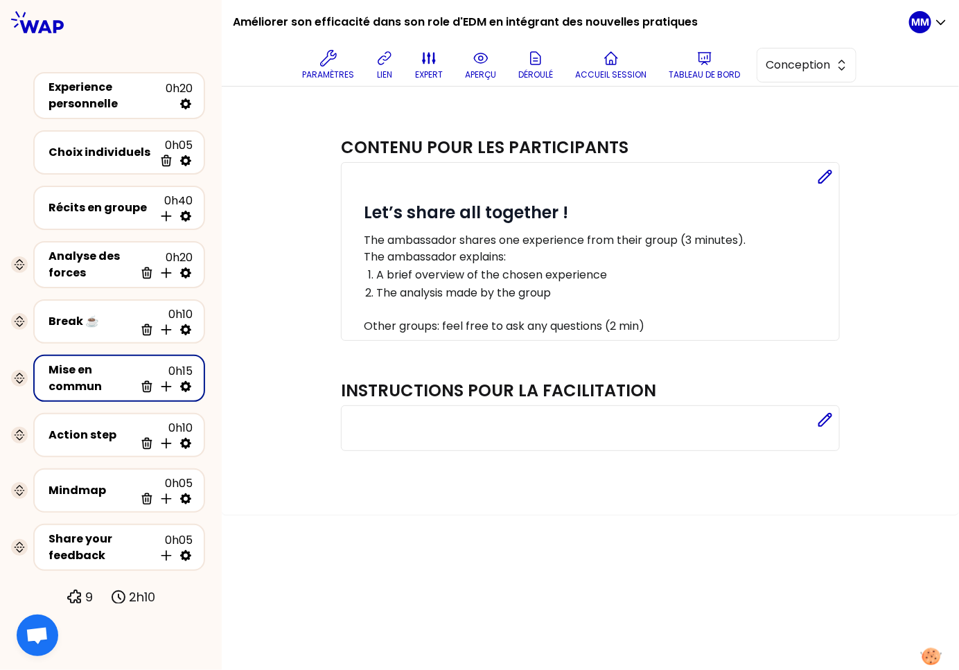
click at [561, 234] on p "The ambassador shares one experience from their group (3 minutes)." at bounding box center [599, 240] width 470 height 17
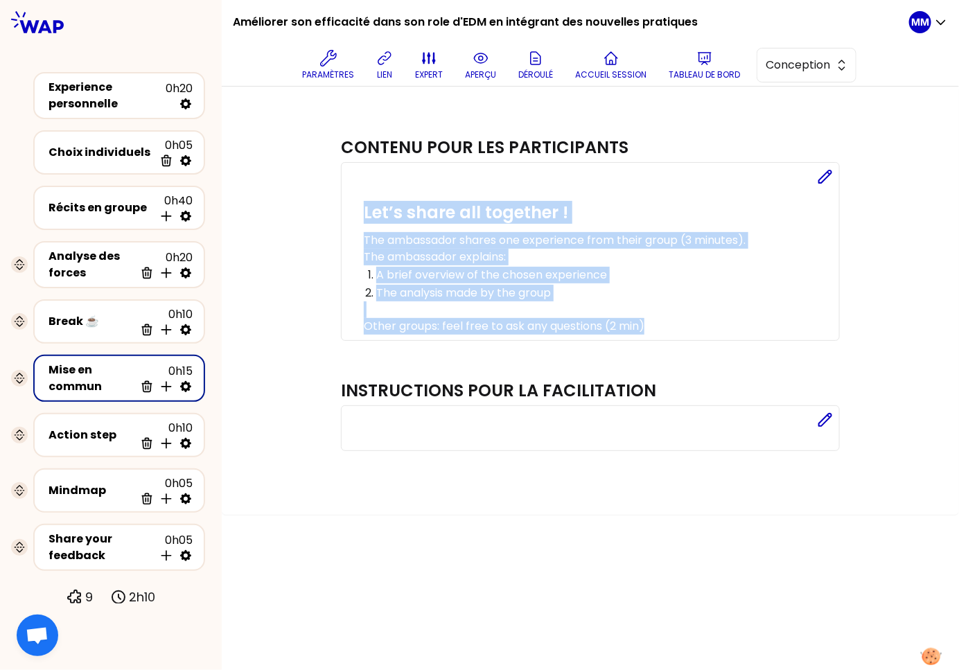
drag, startPoint x: 638, startPoint y: 326, endPoint x: 351, endPoint y: 197, distance: 314.5
click at [351, 197] on div "Editer # Let’s share all together ! The ambassador shares one experience from t…" at bounding box center [590, 251] width 499 height 179
click at [631, 321] on p "Other groups: feel free to ask any questions (2 min)" at bounding box center [599, 326] width 470 height 17
drag, startPoint x: 625, startPoint y: 316, endPoint x: 518, endPoint y: 276, distance: 114.0
click at [369, 216] on div "# Let’s share all together ! The ambassador shares one experience from their gr…" at bounding box center [599, 268] width 470 height 133
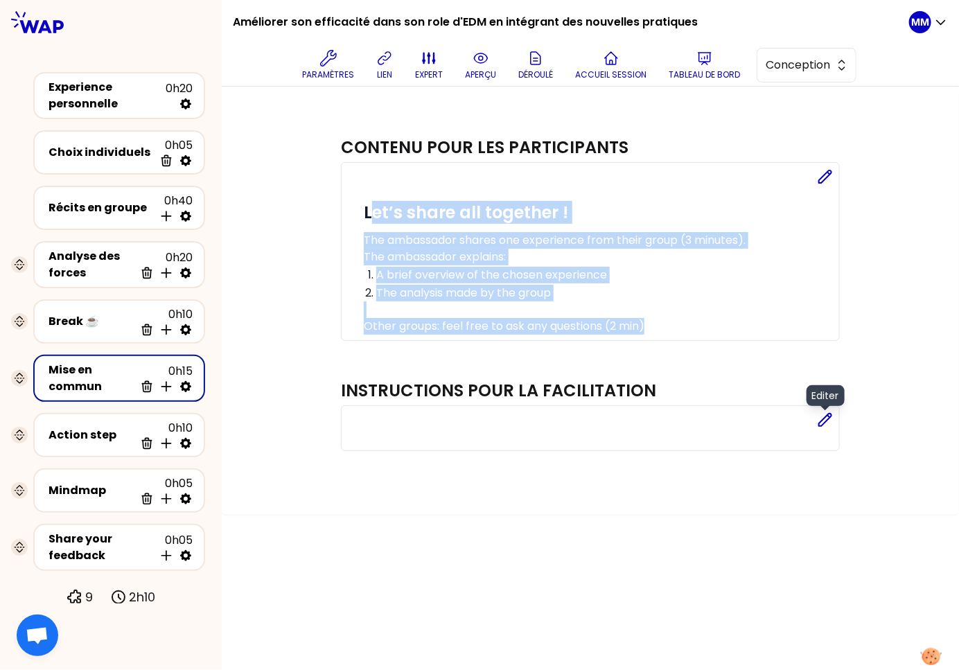
copy div "et’s share all together ! The ambassador shares one experience from their group…"
click at [101, 427] on div "Action step" at bounding box center [92, 435] width 86 height 17
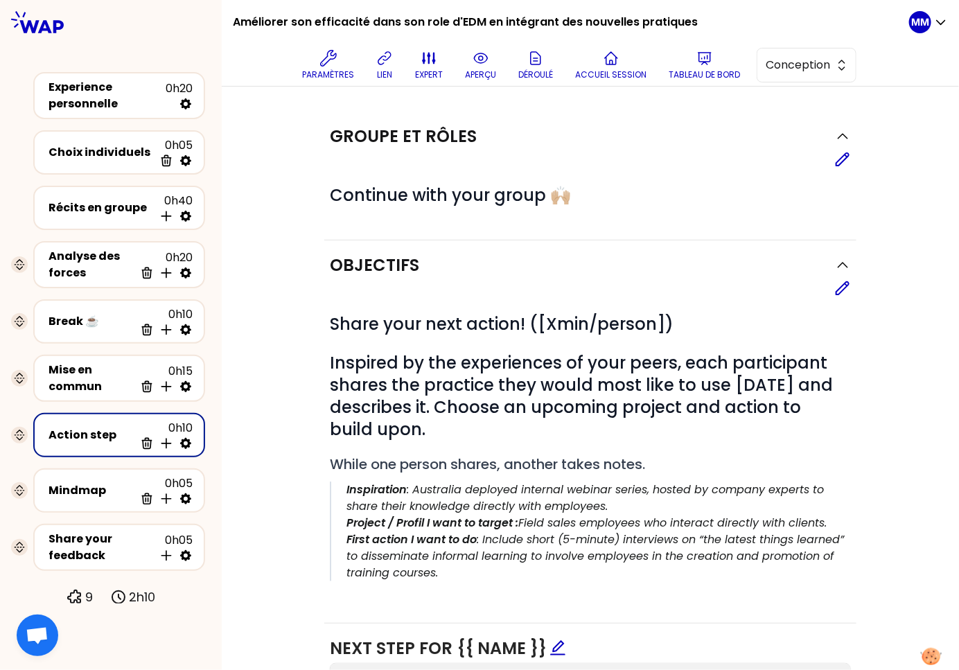
click at [188, 438] on icon at bounding box center [185, 443] width 11 height 11
select select "same_as"
select select "share"
select select "false"
select select "Each"
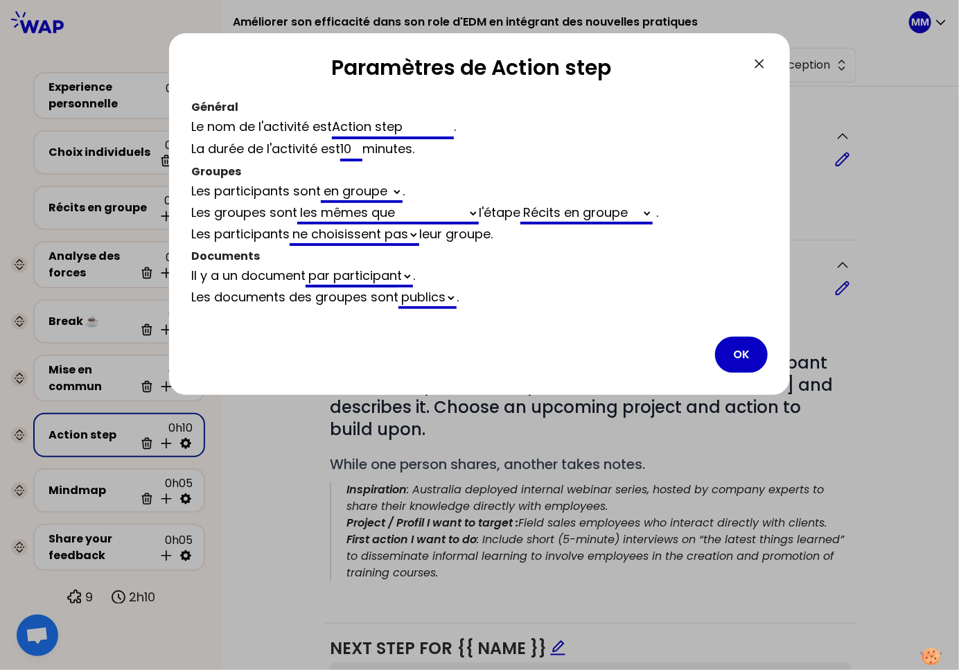
click at [370, 123] on input "Action step" at bounding box center [393, 128] width 122 height 22
type input "M"
select select "same_as"
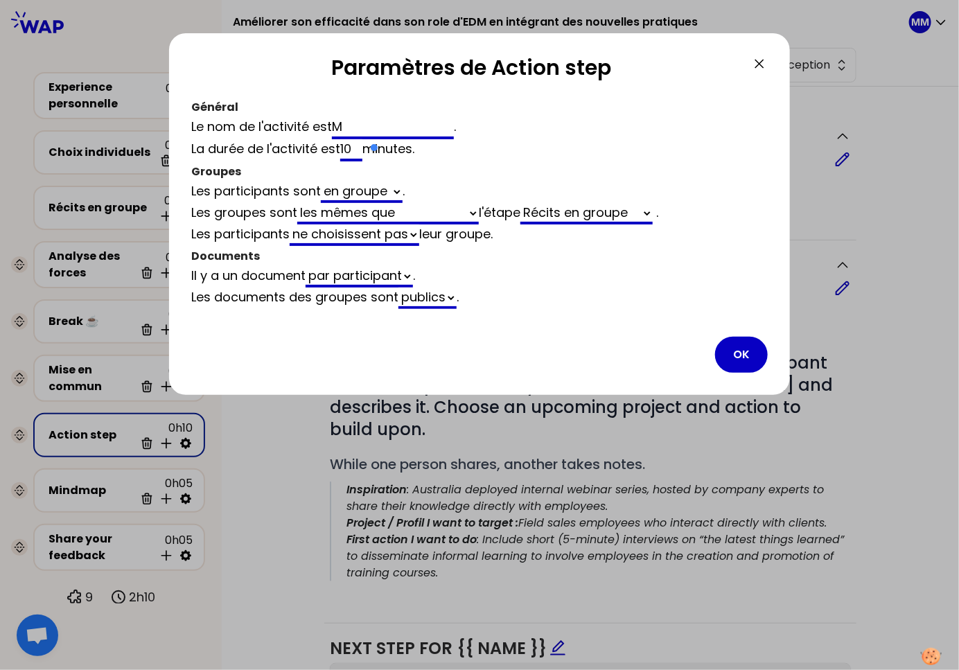
select select "share"
select select "false"
type input "Mise"
select select "same_as"
select select "share"
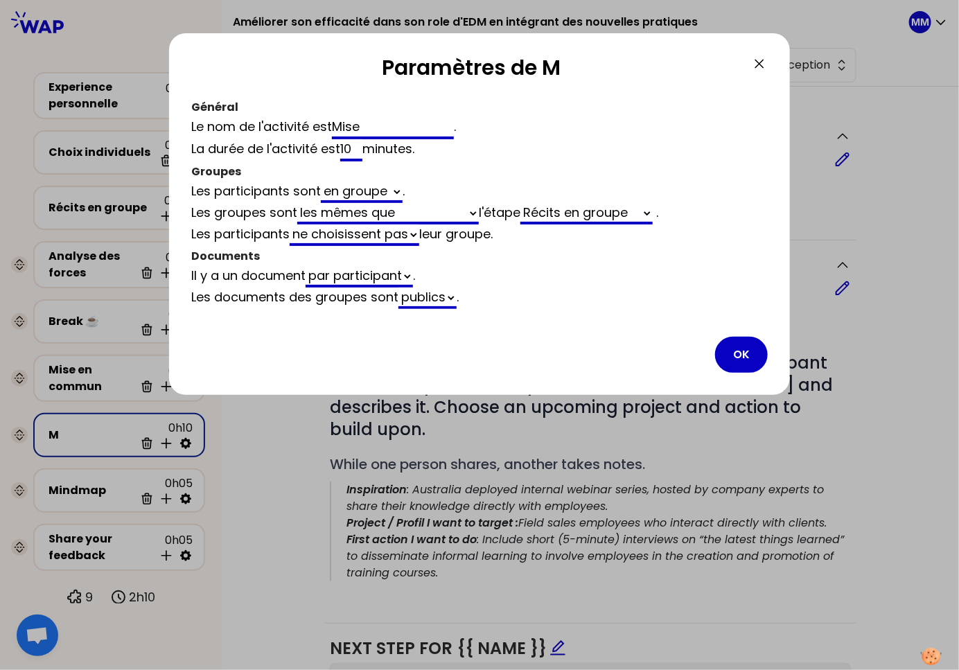
select select "false"
type input "Mise en a"
select select "same_as"
select select "share"
select select "false"
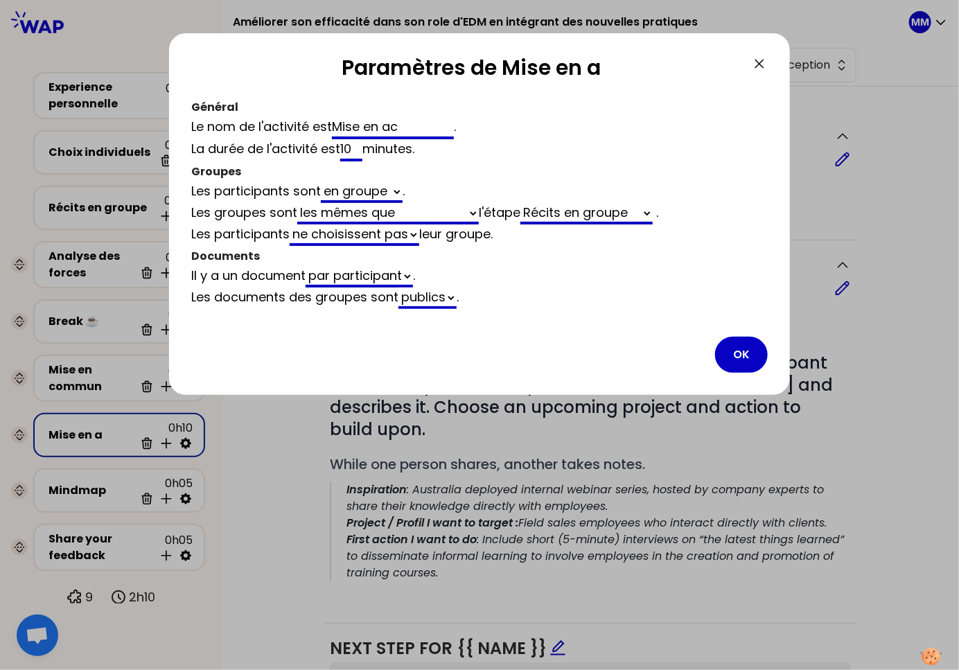
type input "Mise en act"
select select "same_as"
select select "share"
select select "false"
type input "Mise en action"
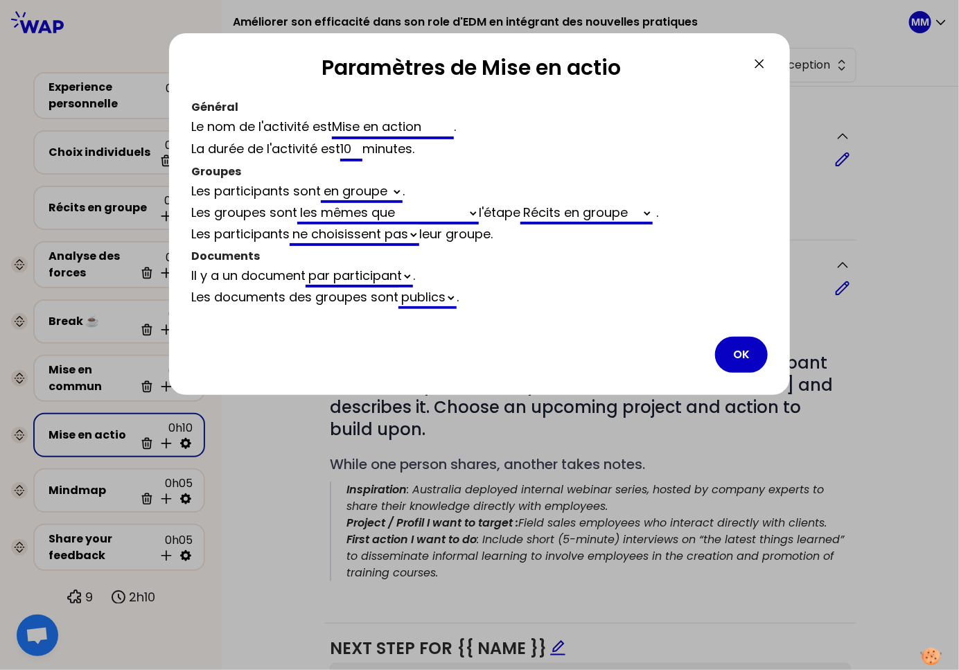
select select "same_as"
select select "share"
select select "false"
type input "Mise en action"
click at [734, 349] on button "OK" at bounding box center [741, 355] width 53 height 36
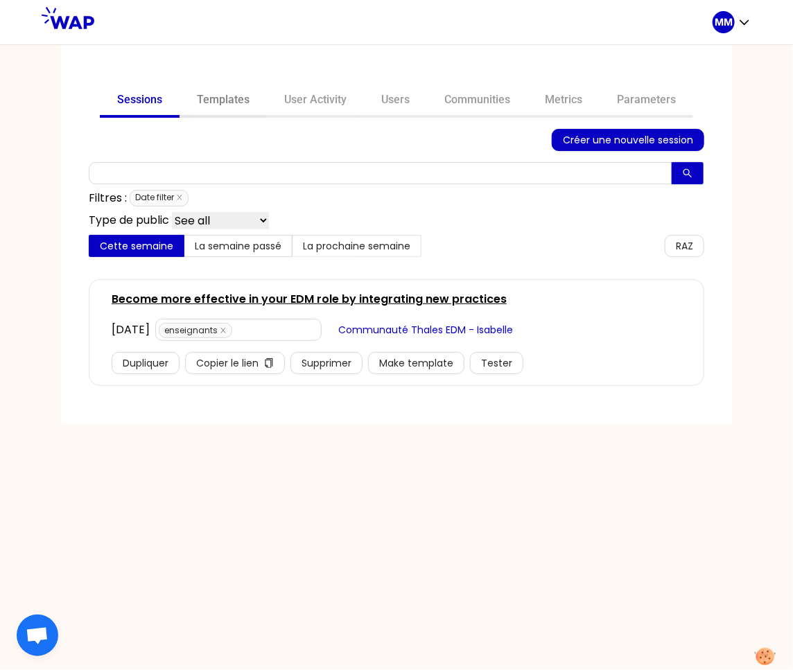
click at [220, 97] on link "Templates" at bounding box center [222, 101] width 87 height 33
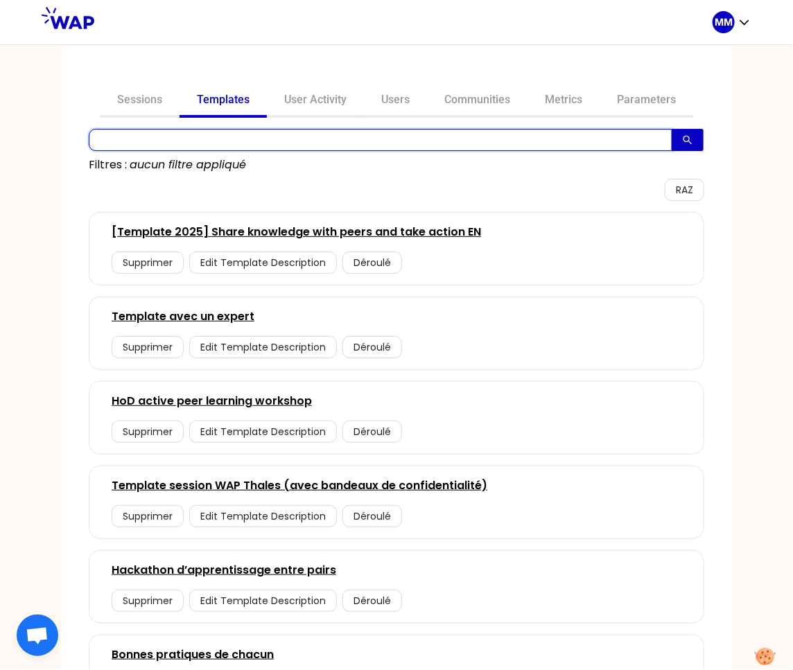
click at [219, 142] on input "text" at bounding box center [380, 140] width 583 height 22
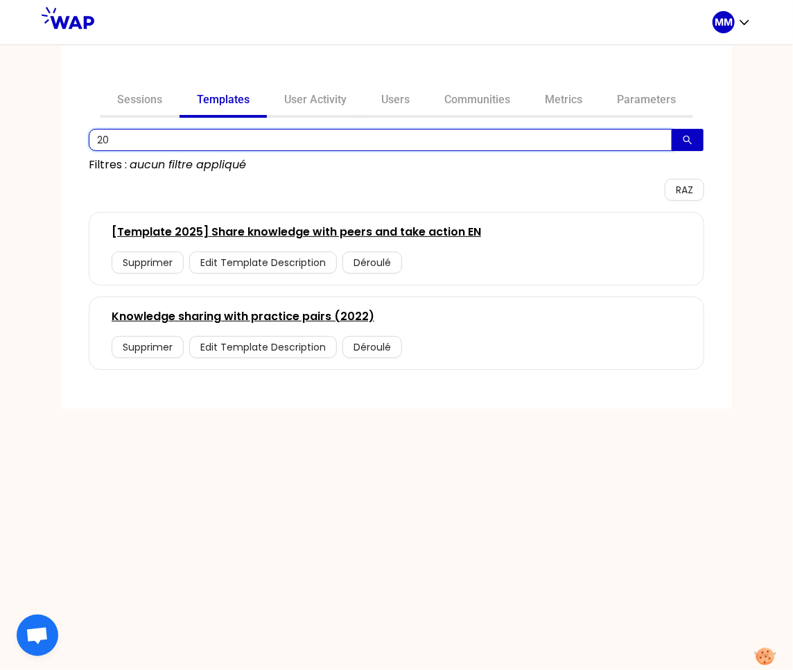
type input "2"
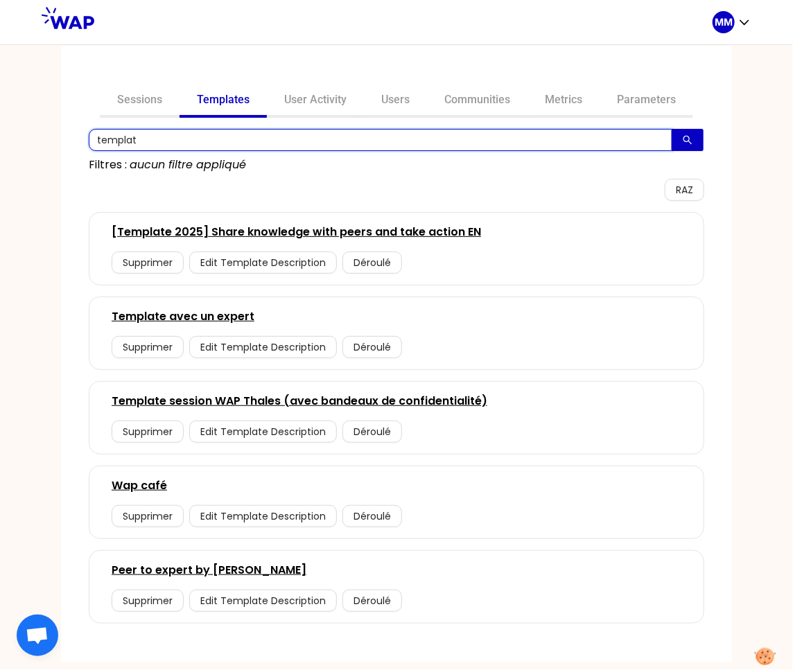
type input "template"
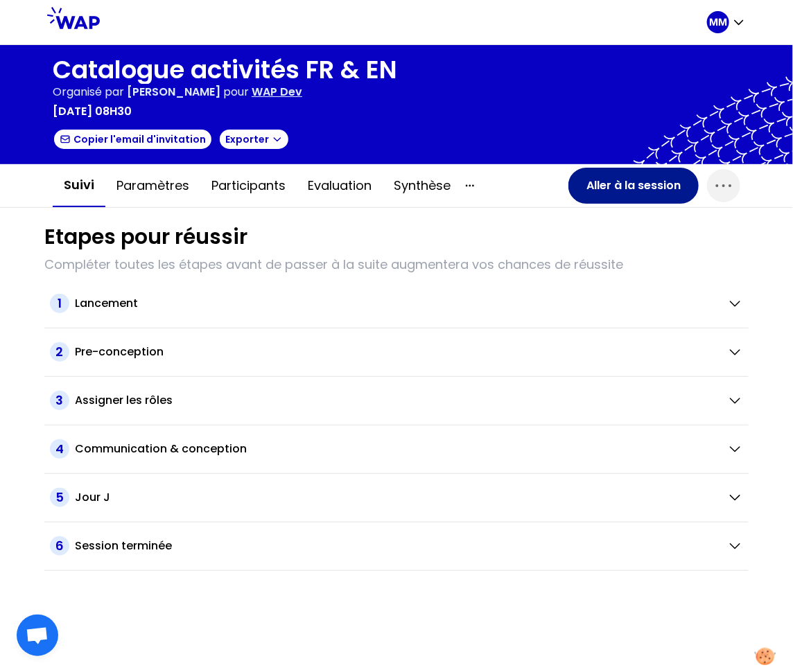
click at [647, 185] on button "Aller à la session" at bounding box center [633, 186] width 130 height 36
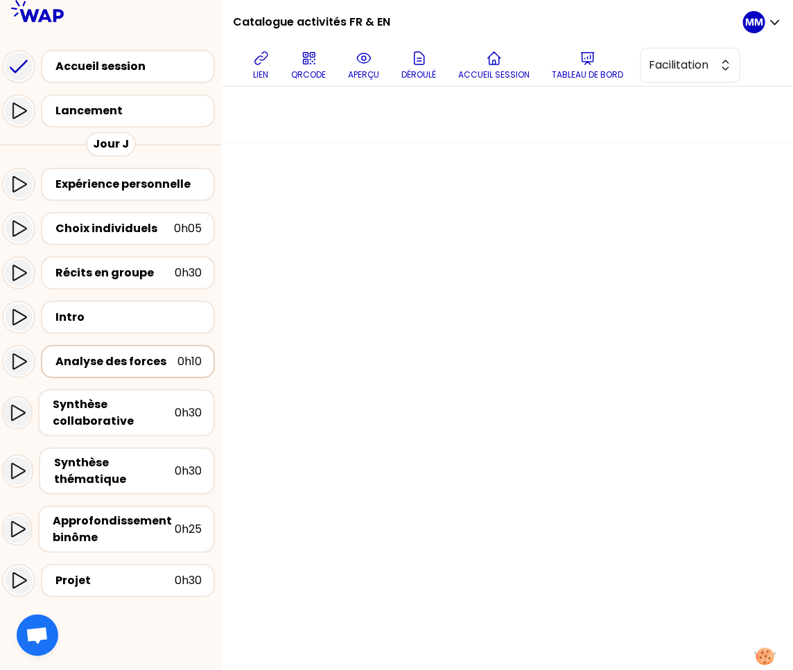
click at [116, 369] on div "Analyse des forces" at bounding box center [117, 361] width 122 height 17
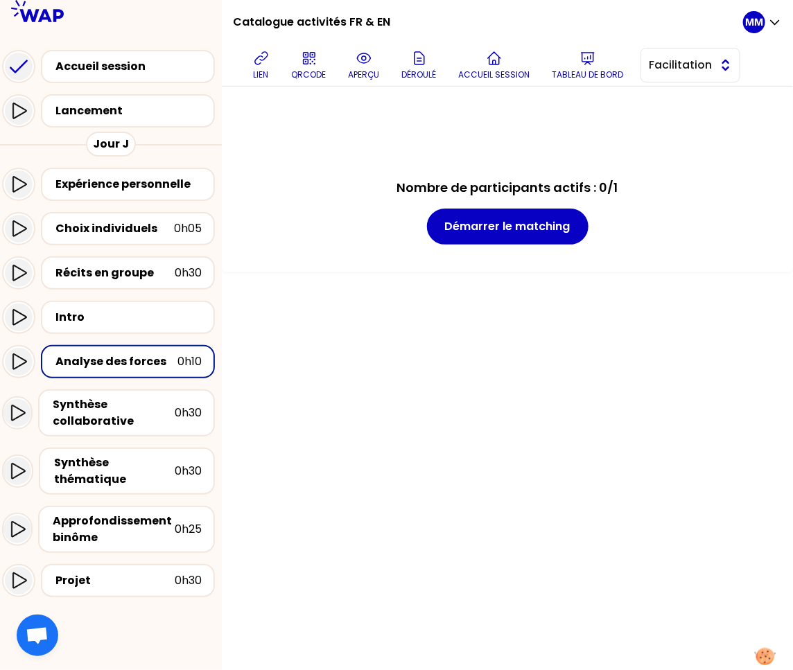
drag, startPoint x: 520, startPoint y: 105, endPoint x: 517, endPoint y: 118, distance: 13.6
click at [649, 73] on span "Facilitation" at bounding box center [680, 65] width 62 height 17
click at [669, 108] on span "Conception" at bounding box center [699, 99] width 60 height 17
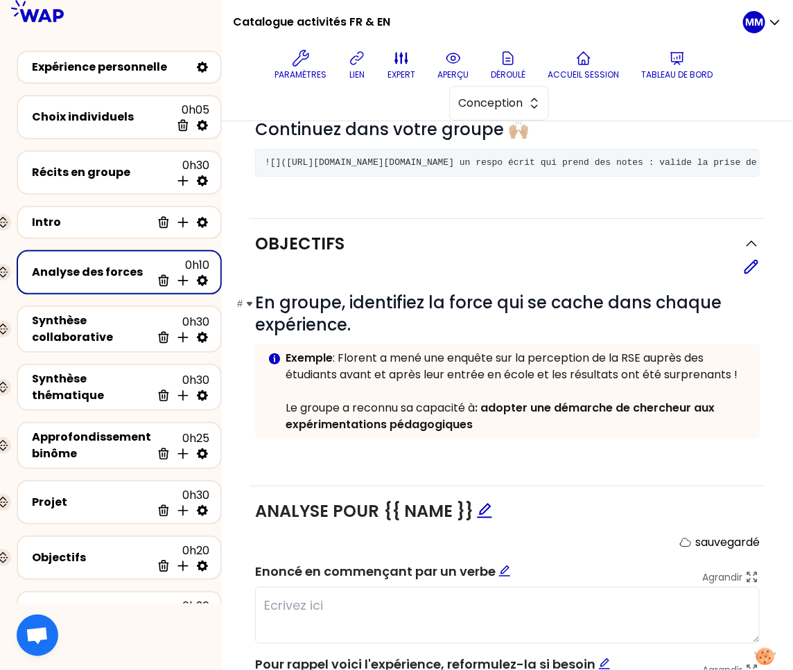
scroll to position [105, 0]
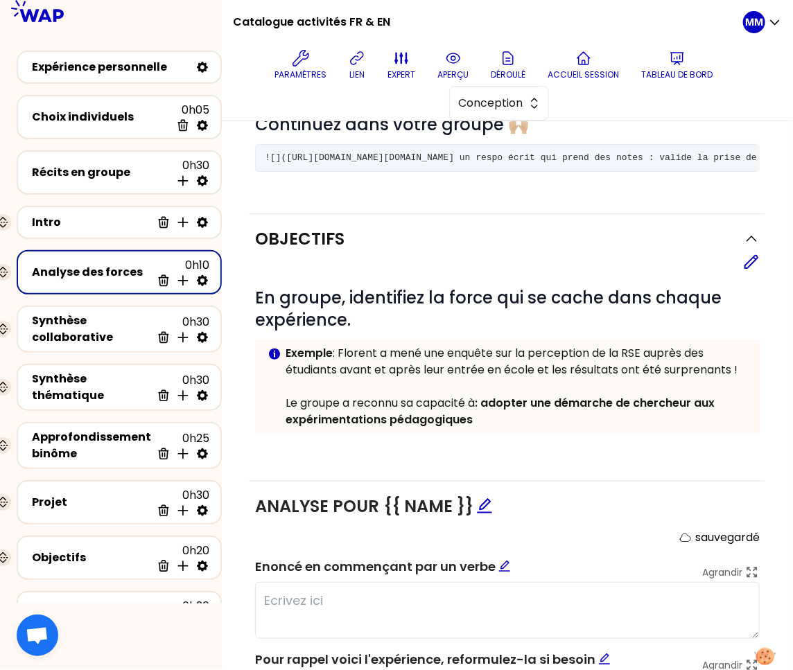
click at [485, 428] on p "Le groupe a reconnu sa capacité à : adopter une démarche de chercheur aux expér…" at bounding box center [517, 411] width 463 height 33
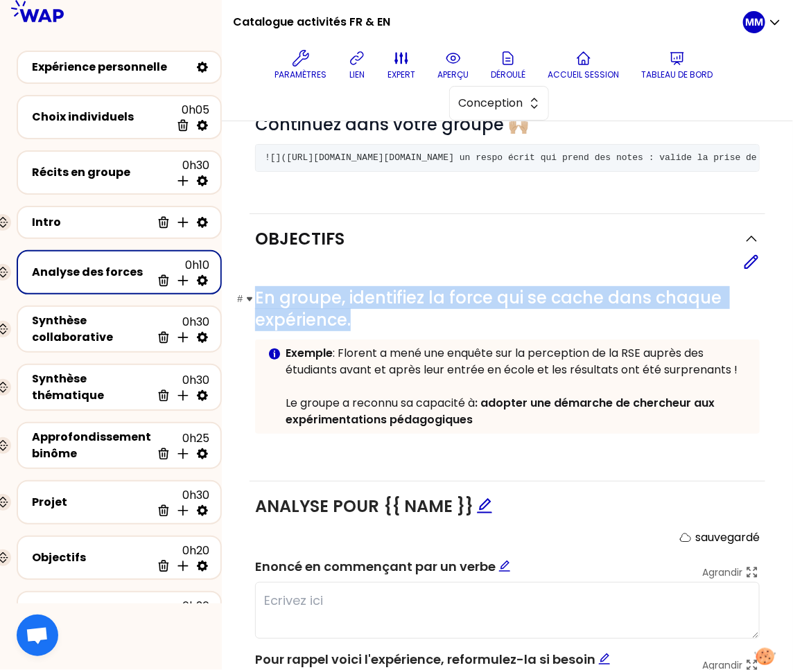
drag, startPoint x: 355, startPoint y: 331, endPoint x: 268, endPoint y: 308, distance: 90.4
click at [268, 308] on h1 "# En groupe, identifiez la force qui se cache dans chaque expérience." at bounding box center [507, 309] width 504 height 44
copy span "En groupe, identifiez la force qui se cache dans chaque expérience."
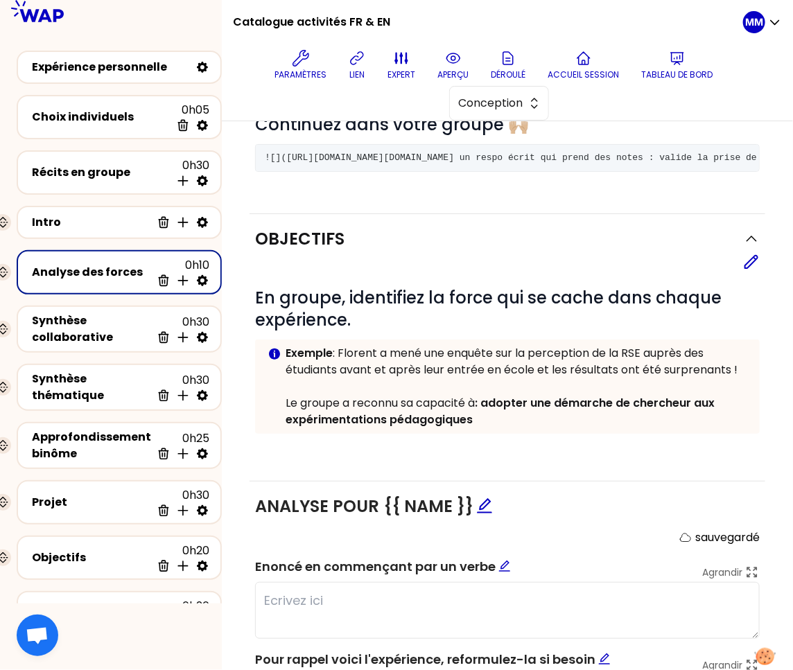
click at [398, 575] on span "Enoncé en commençant par un verbe" at bounding box center [383, 566] width 256 height 17
copy span "Enoncé en commençant par un verbe"
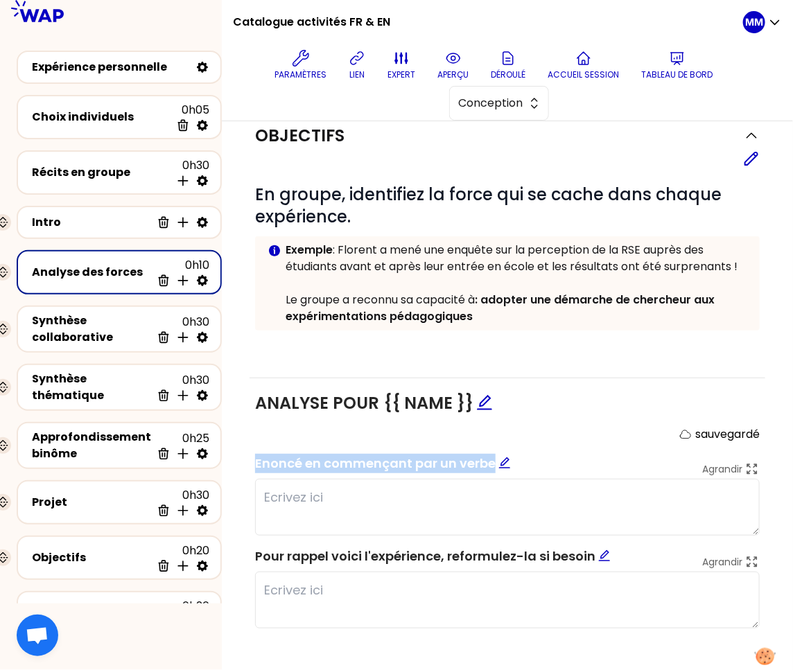
scroll to position [247, 0]
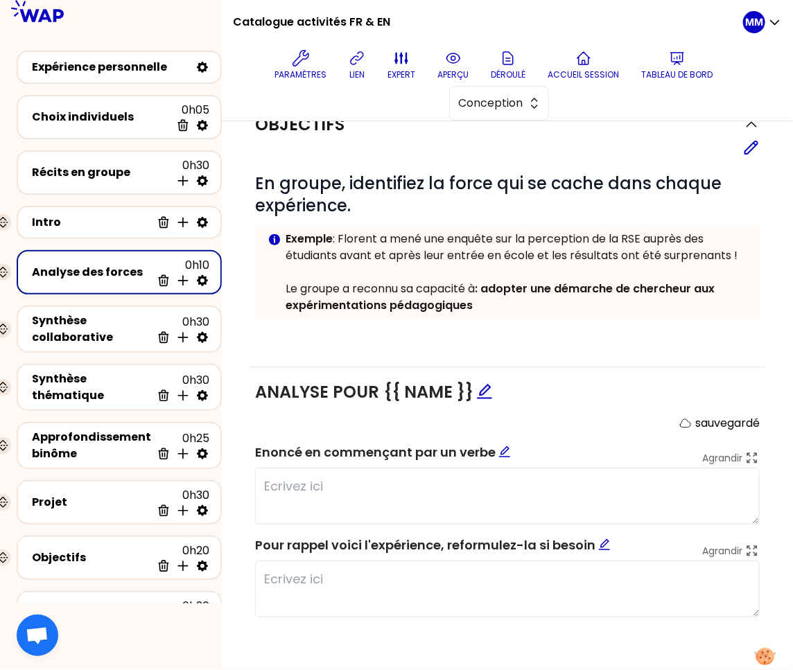
click at [359, 546] on span "Pour rappel voici l'expérience, reformulez-la si besoin" at bounding box center [432, 544] width 355 height 17
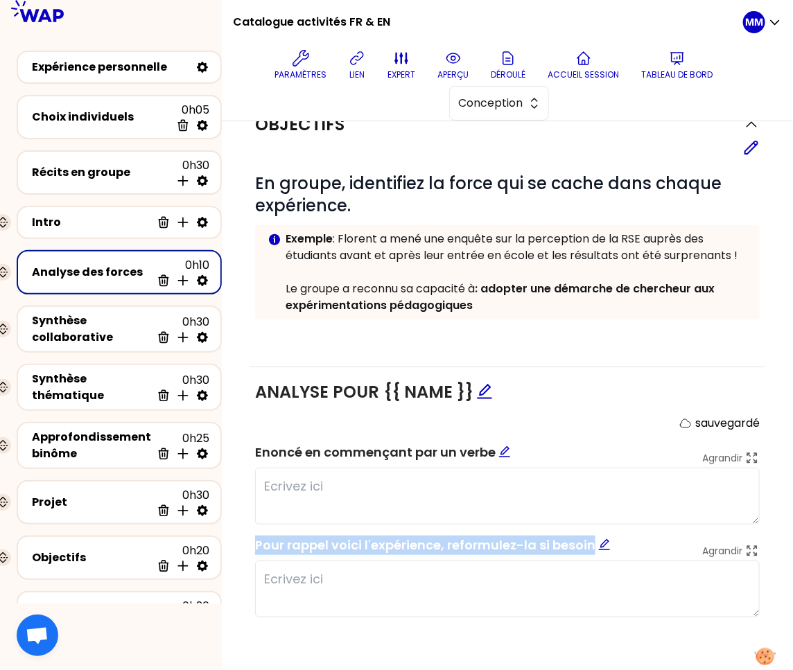
drag, startPoint x: 359, startPoint y: 546, endPoint x: 261, endPoint y: 552, distance: 97.9
click at [358, 546] on span "Pour rappel voici l'expérience, reformulez-la si besoin" at bounding box center [432, 544] width 355 height 17
copy span "Pour rappel voici l'expérience, reformulez-la si besoin"
click at [200, 276] on icon at bounding box center [202, 281] width 14 height 14
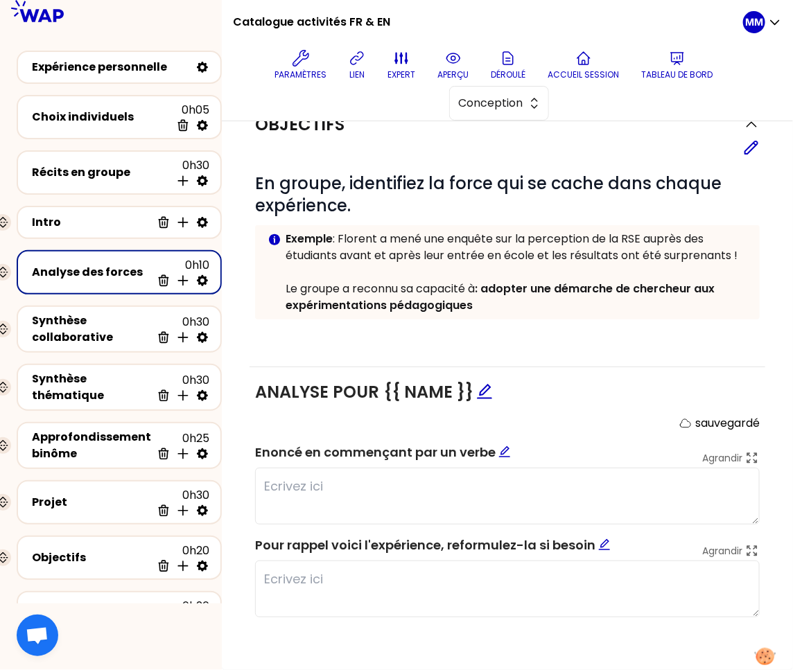
select select "same_as"
select select "false"
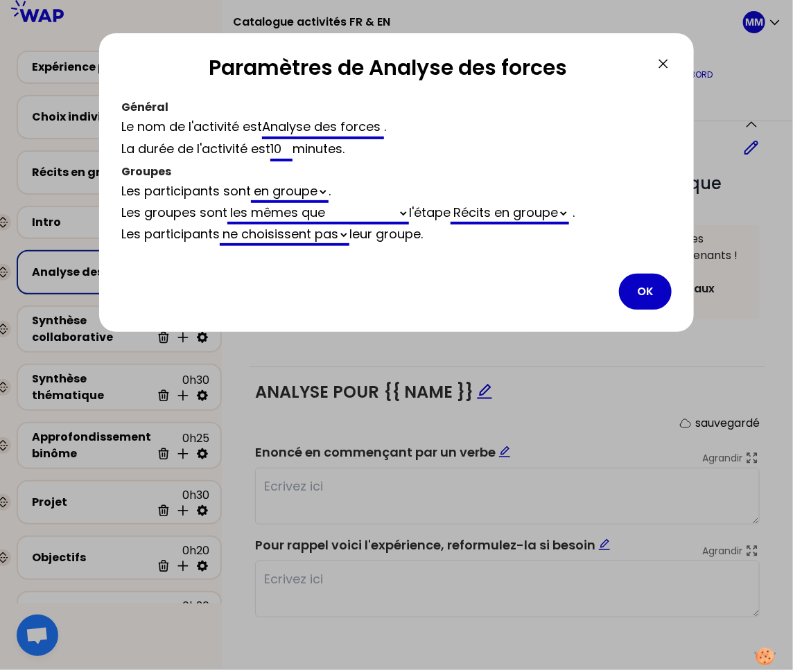
click at [302, 129] on input "Analyse des forces" at bounding box center [323, 128] width 122 height 22
drag, startPoint x: 649, startPoint y: 287, endPoint x: 409, endPoint y: 283, distance: 240.5
click at [649, 287] on button "OK" at bounding box center [645, 292] width 53 height 36
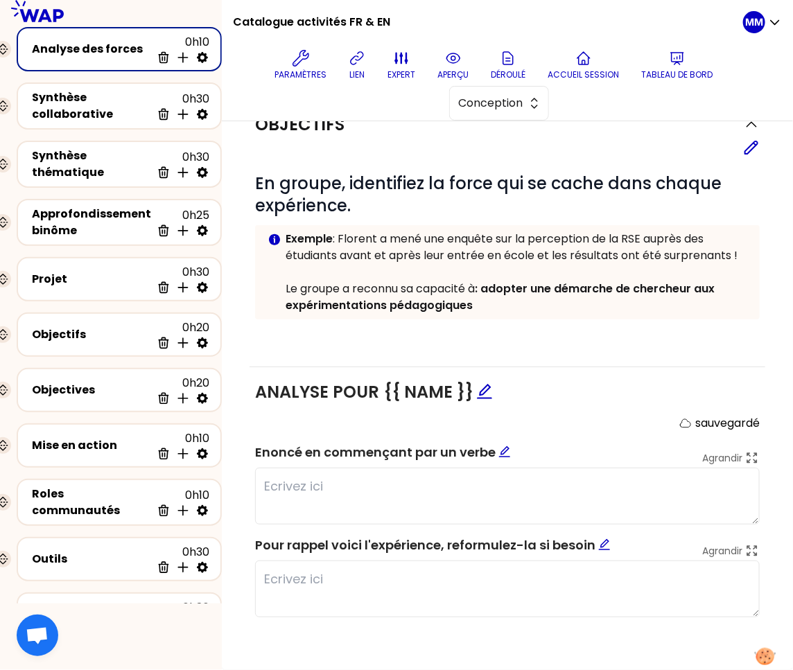
scroll to position [225, 0]
